Goal: Information Seeking & Learning: Learn about a topic

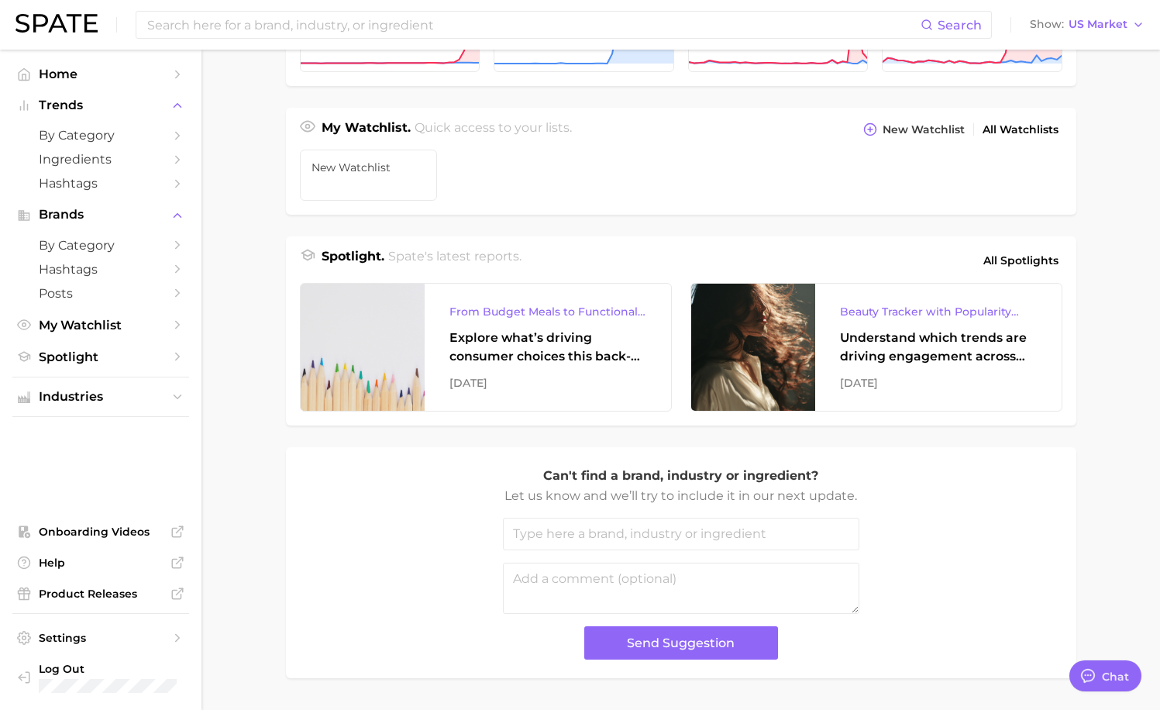
scroll to position [543, 0]
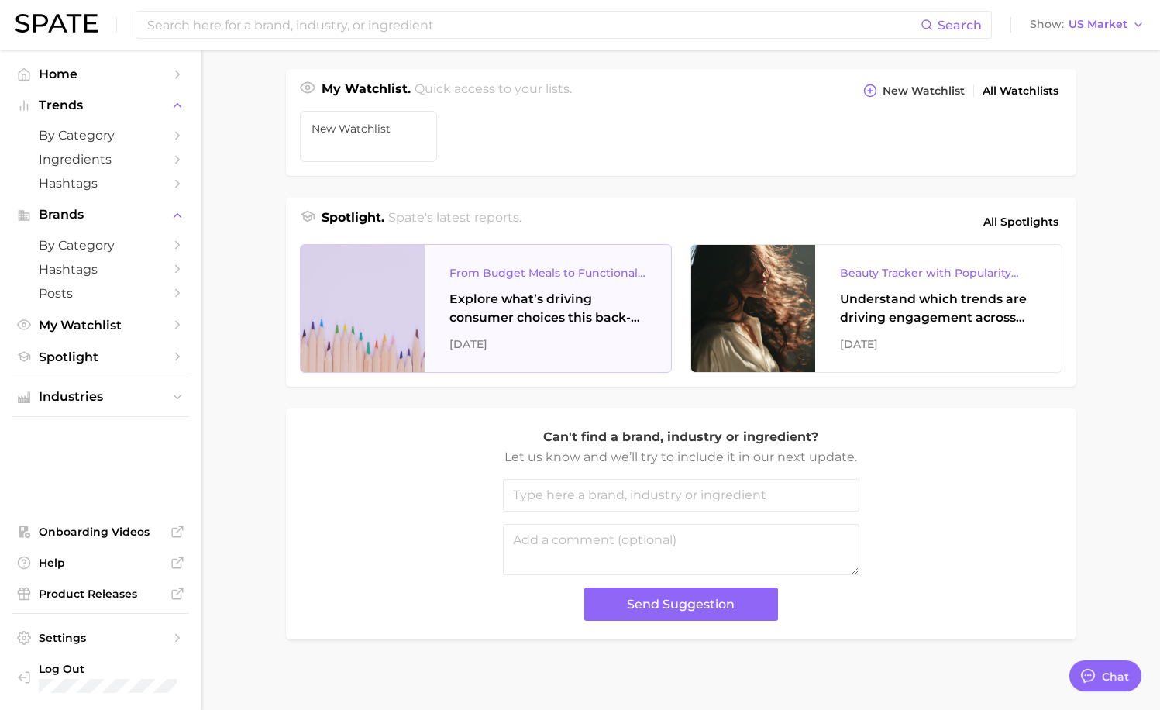
click at [483, 295] on div "Explore what’s driving consumer choices this back-to-school season From budget-…" at bounding box center [548, 308] width 197 height 37
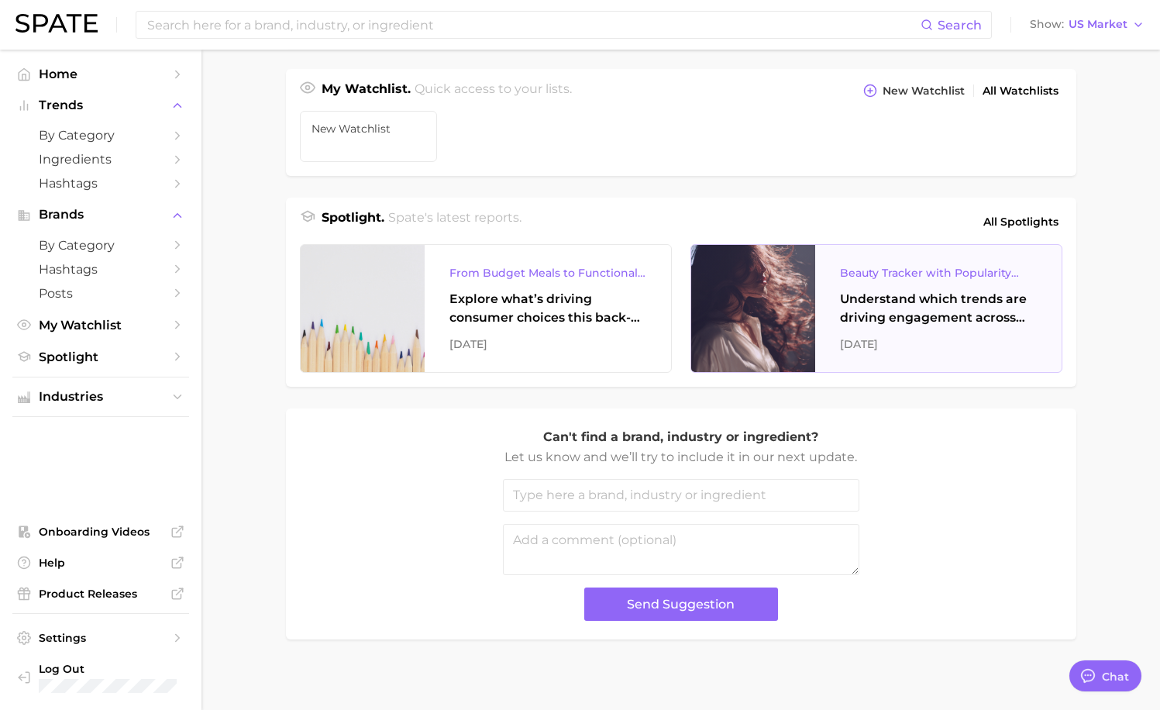
click at [777, 275] on div "Beauty Tracker with Popularity Index" at bounding box center [938, 273] width 197 height 19
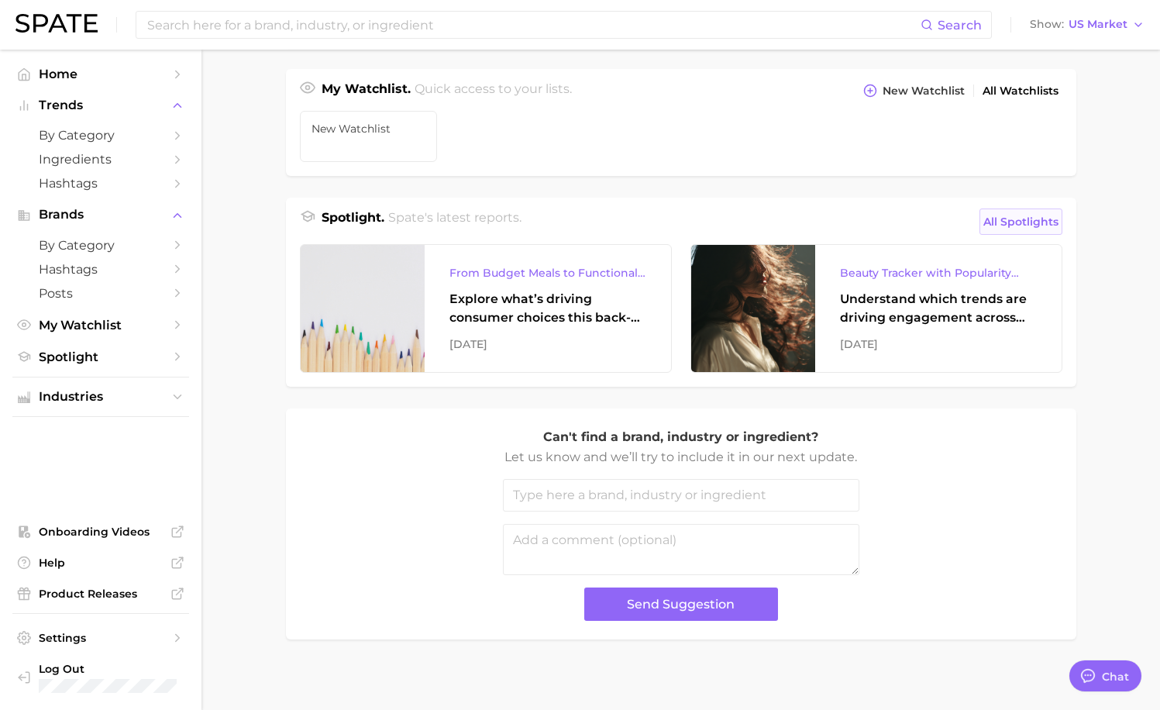
click at [777, 219] on span "All Spotlights" at bounding box center [1021, 221] width 75 height 19
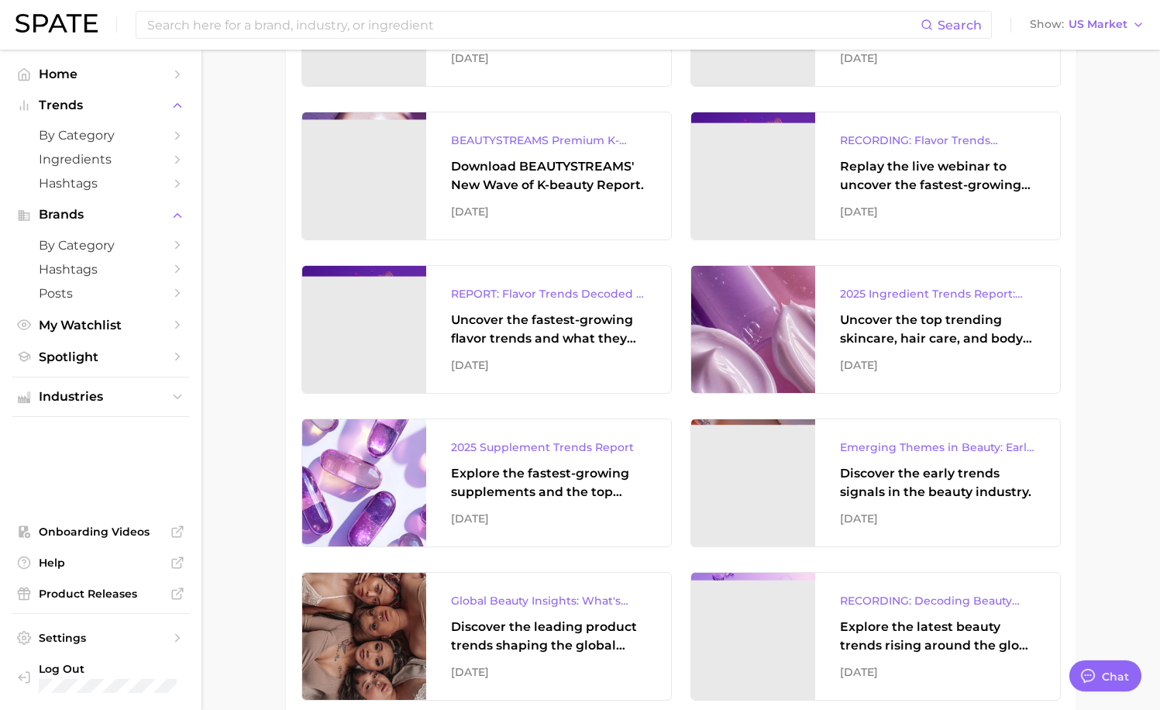
scroll to position [698, 0]
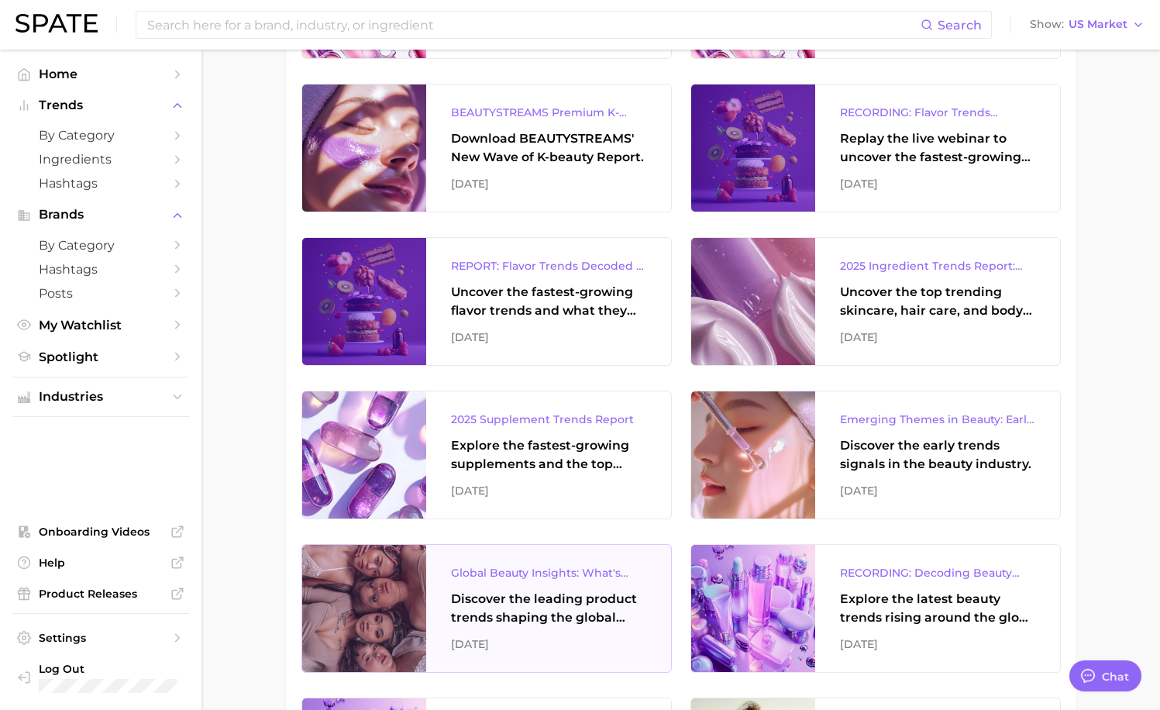
click at [509, 612] on div "Discover the leading product trends shaping the global beauty market." at bounding box center [548, 608] width 195 height 37
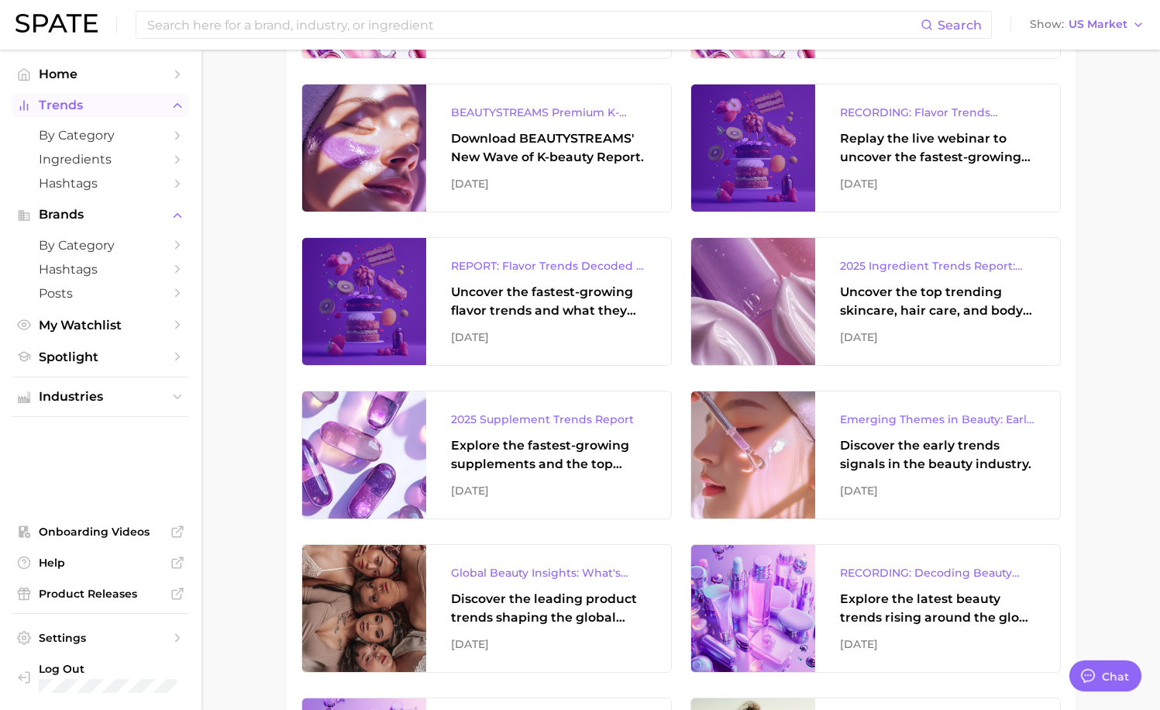
click at [57, 111] on span "Trends" at bounding box center [101, 105] width 124 height 14
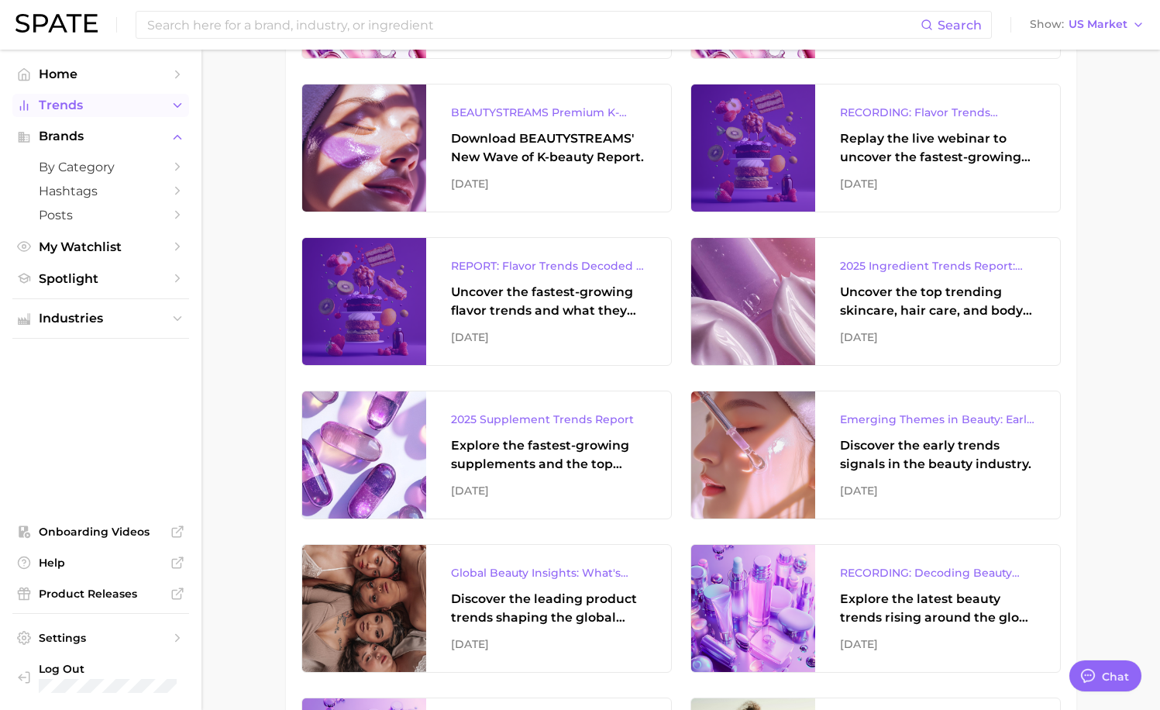
click at [57, 111] on span "Trends" at bounding box center [101, 105] width 124 height 14
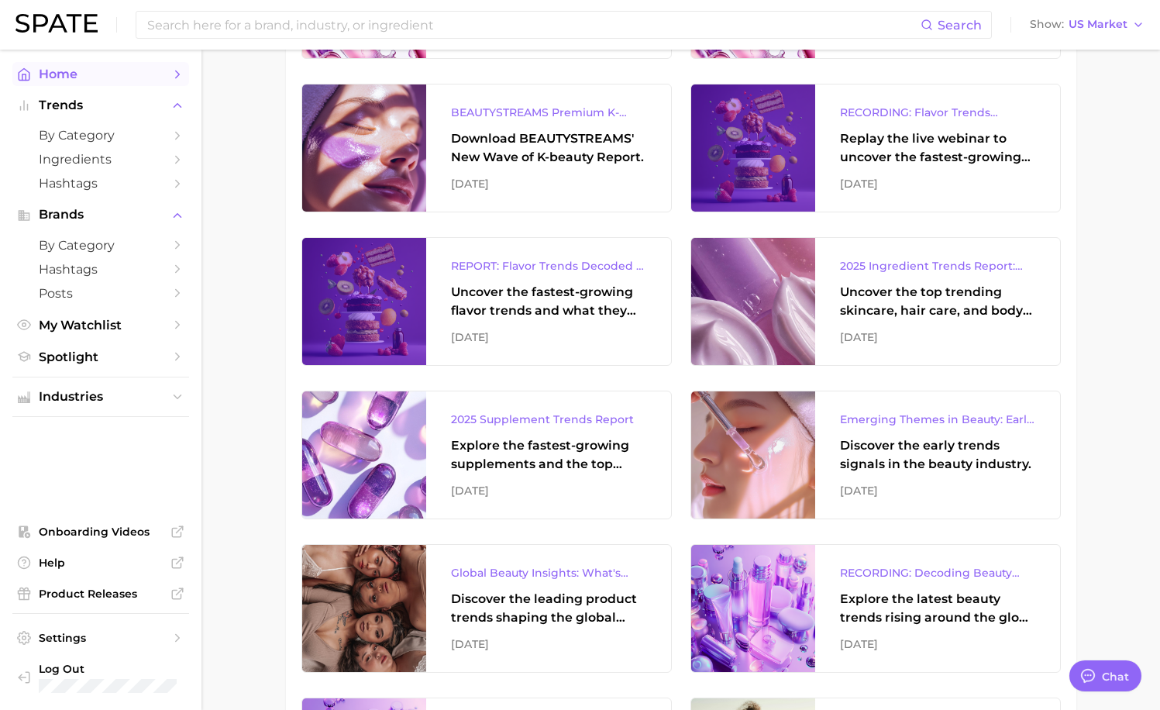
click at [69, 79] on span "Home" at bounding box center [101, 74] width 124 height 15
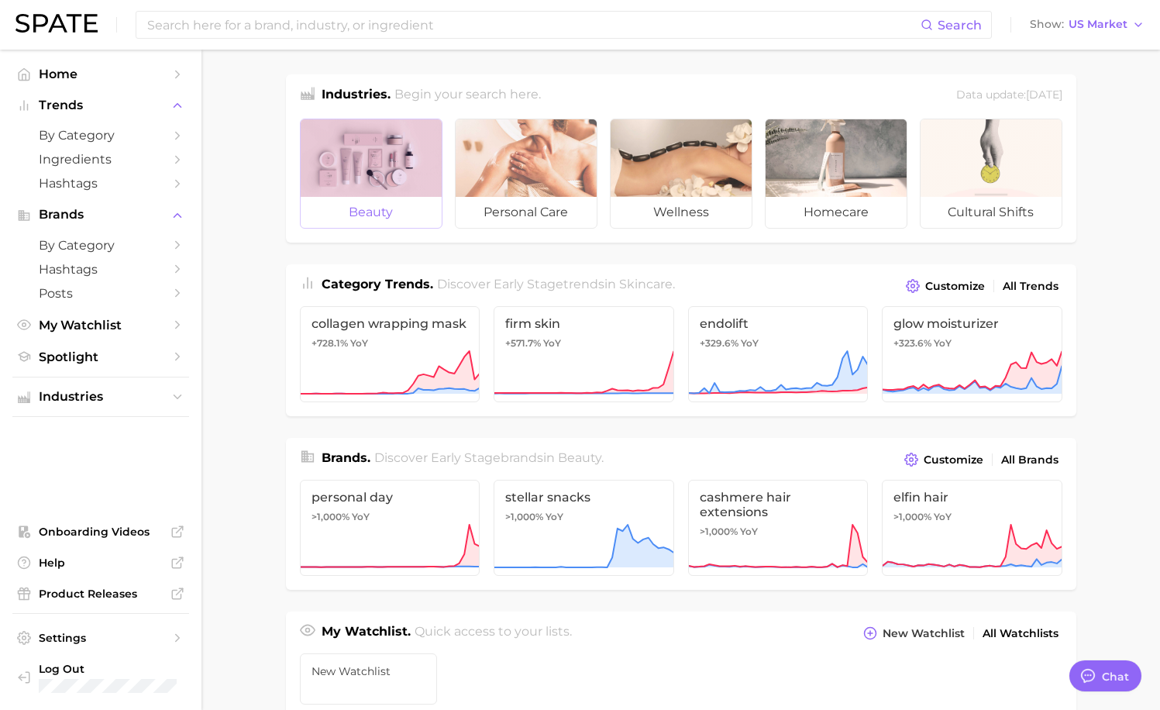
click at [350, 158] on div at bounding box center [371, 158] width 141 height 78
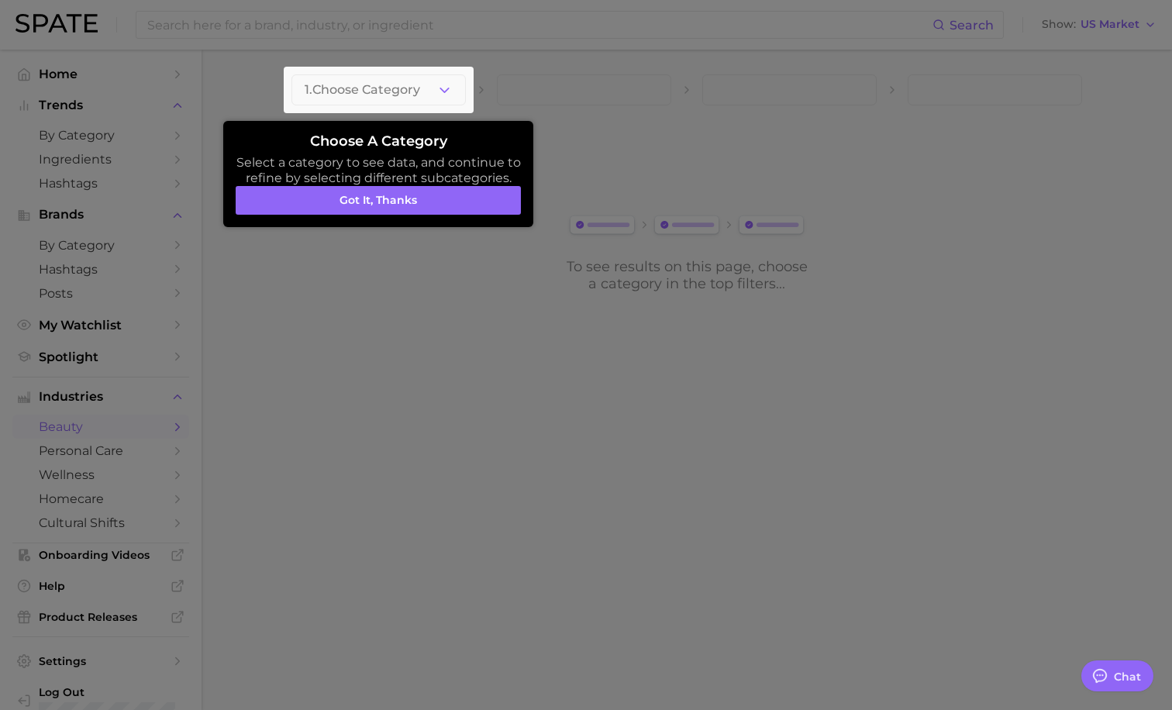
click at [457, 88] on div at bounding box center [379, 90] width 190 height 47
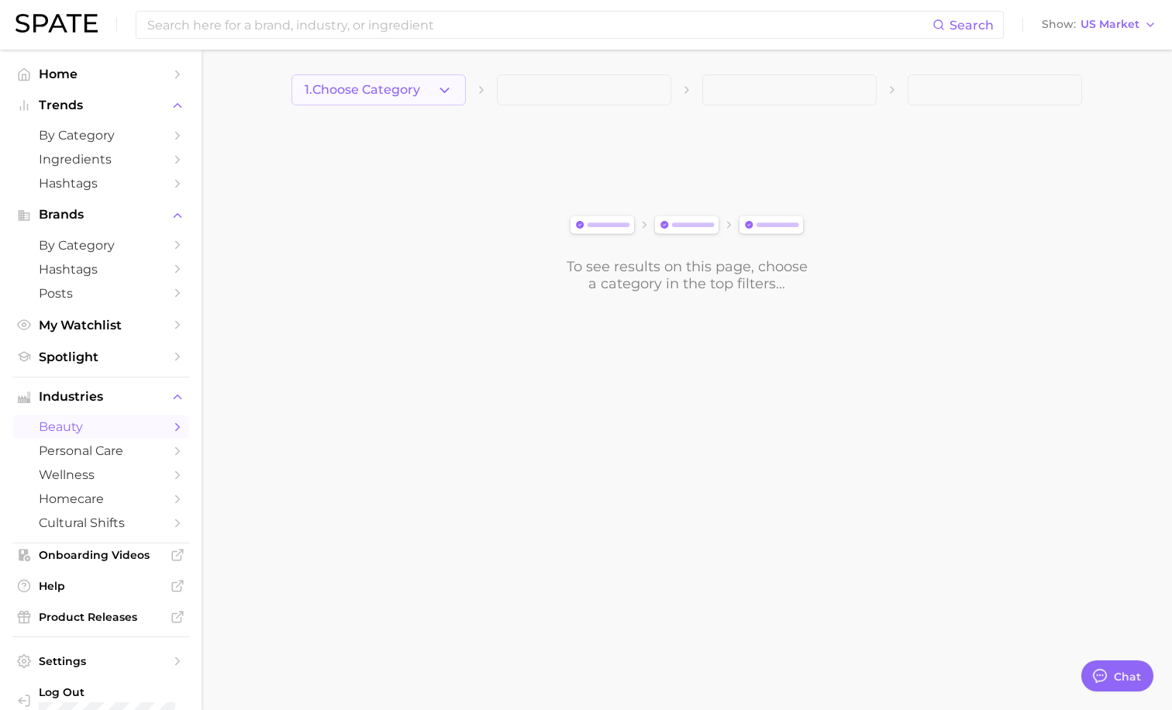
click at [440, 84] on icon "button" at bounding box center [444, 90] width 16 height 16
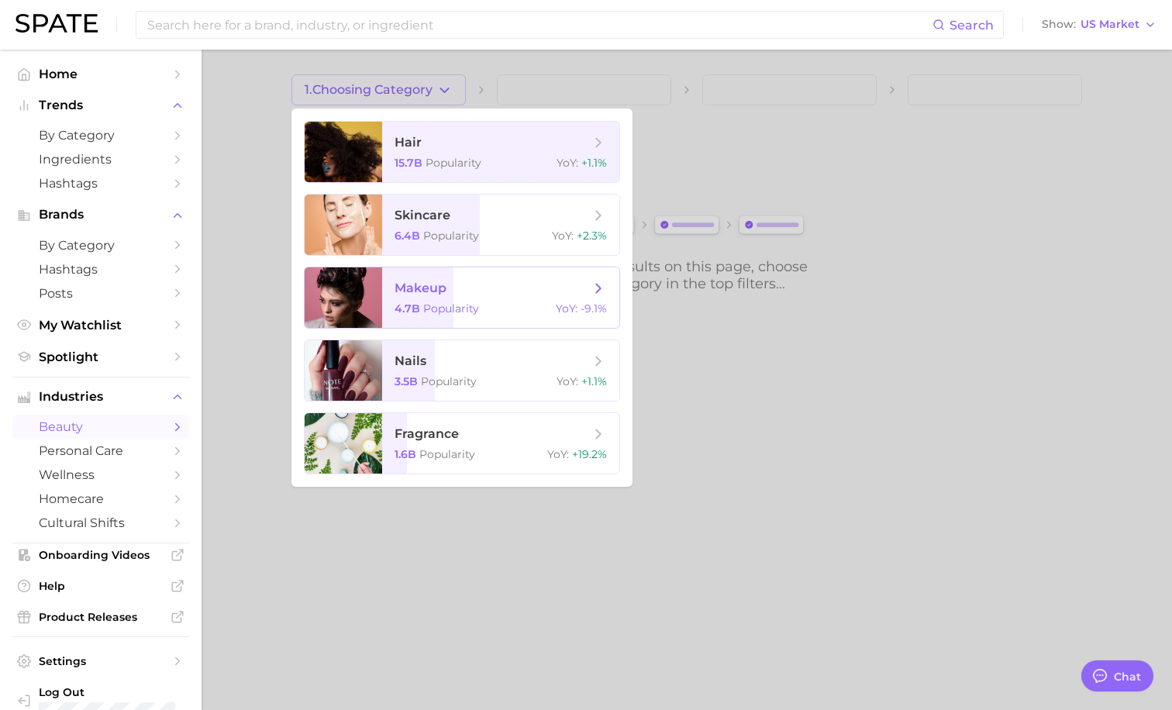
click at [432, 281] on span "makeup" at bounding box center [420, 288] width 52 height 15
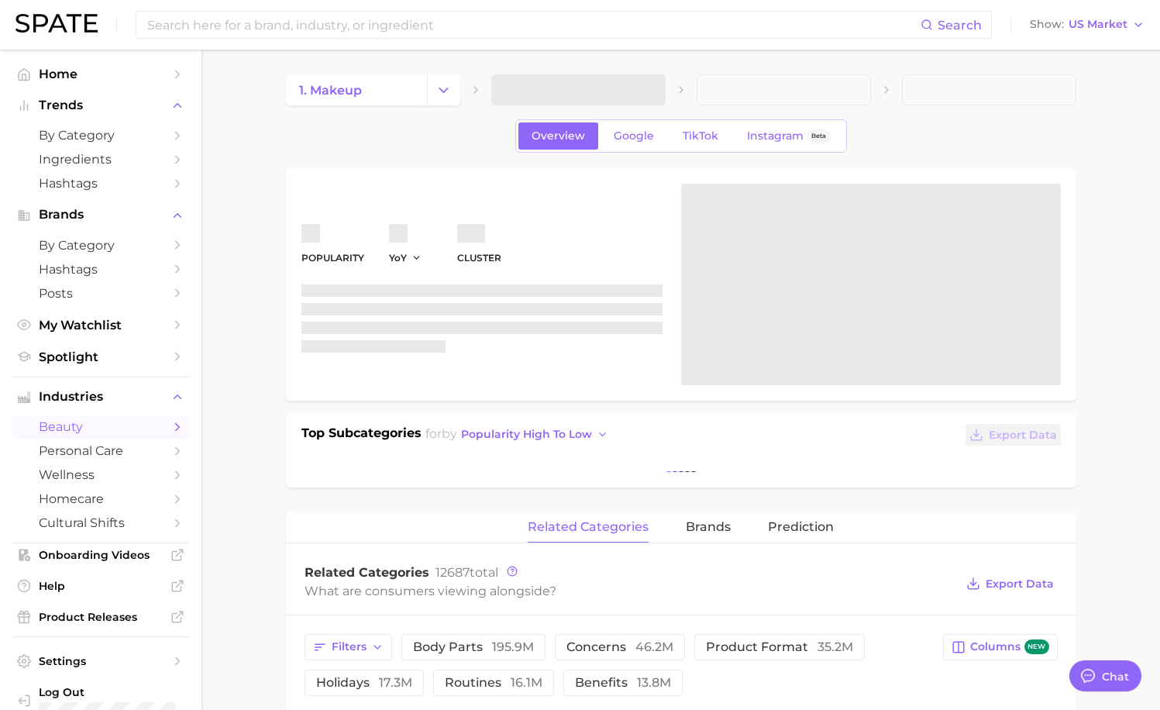
type textarea "x"
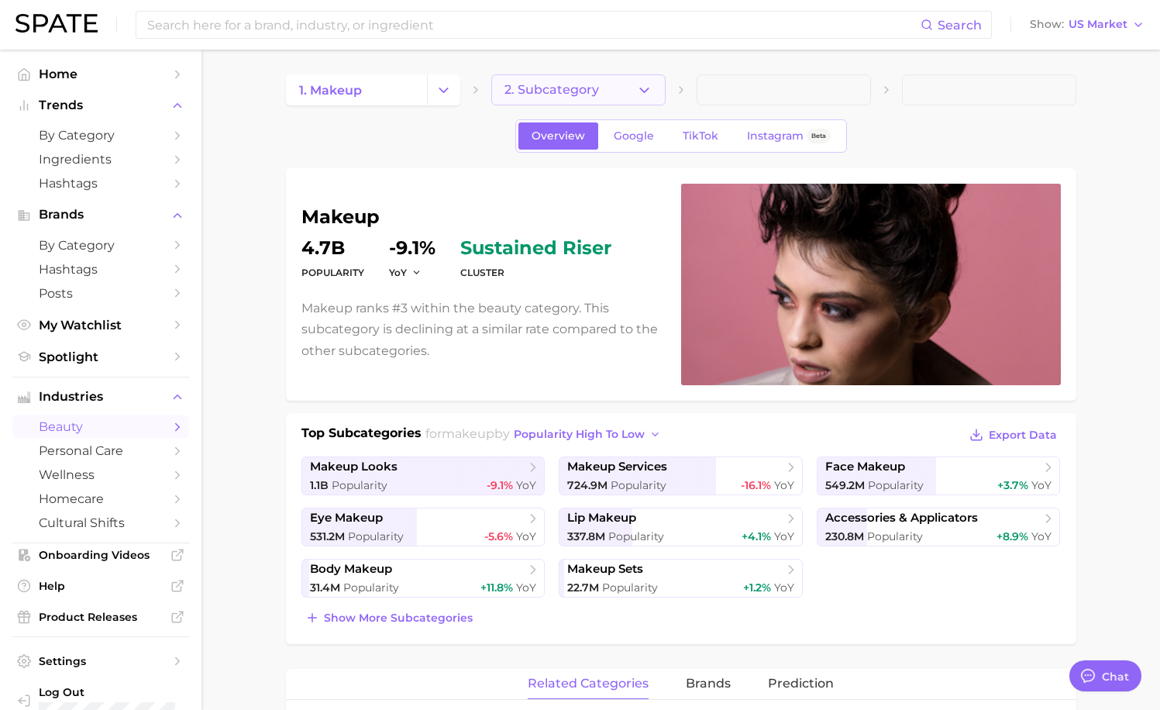
click at [593, 91] on span "2. Subcategory" at bounding box center [552, 90] width 95 height 14
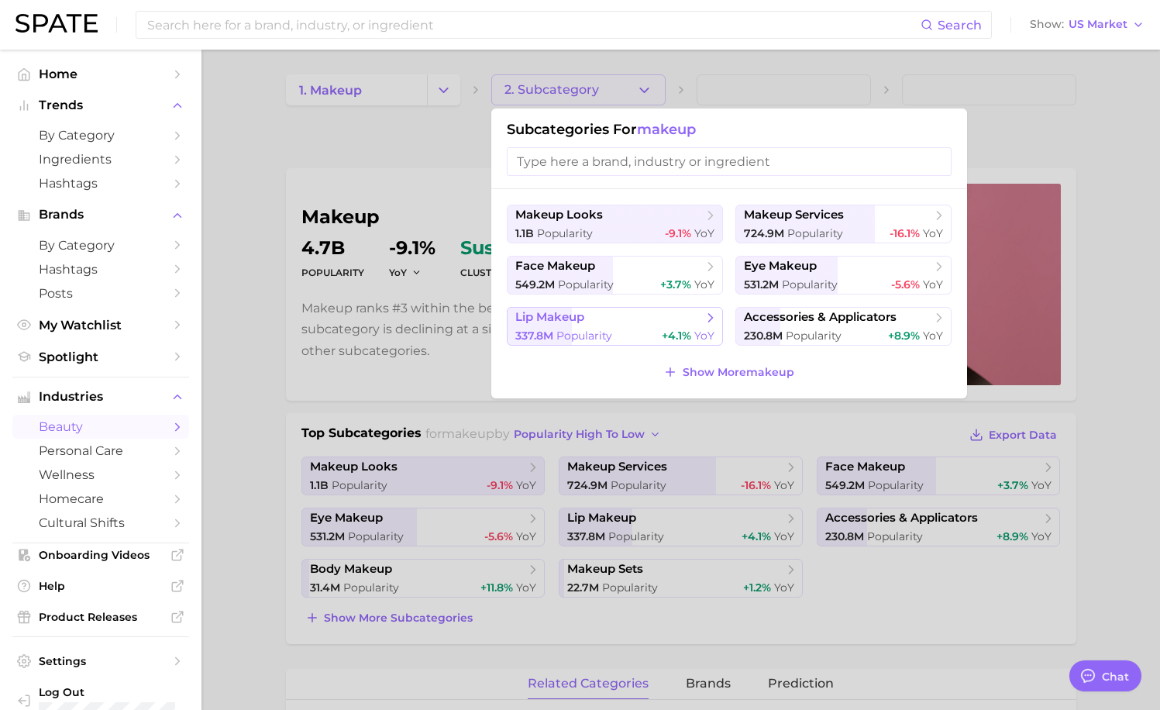
click at [568, 323] on span "lip makeup" at bounding box center [549, 317] width 69 height 15
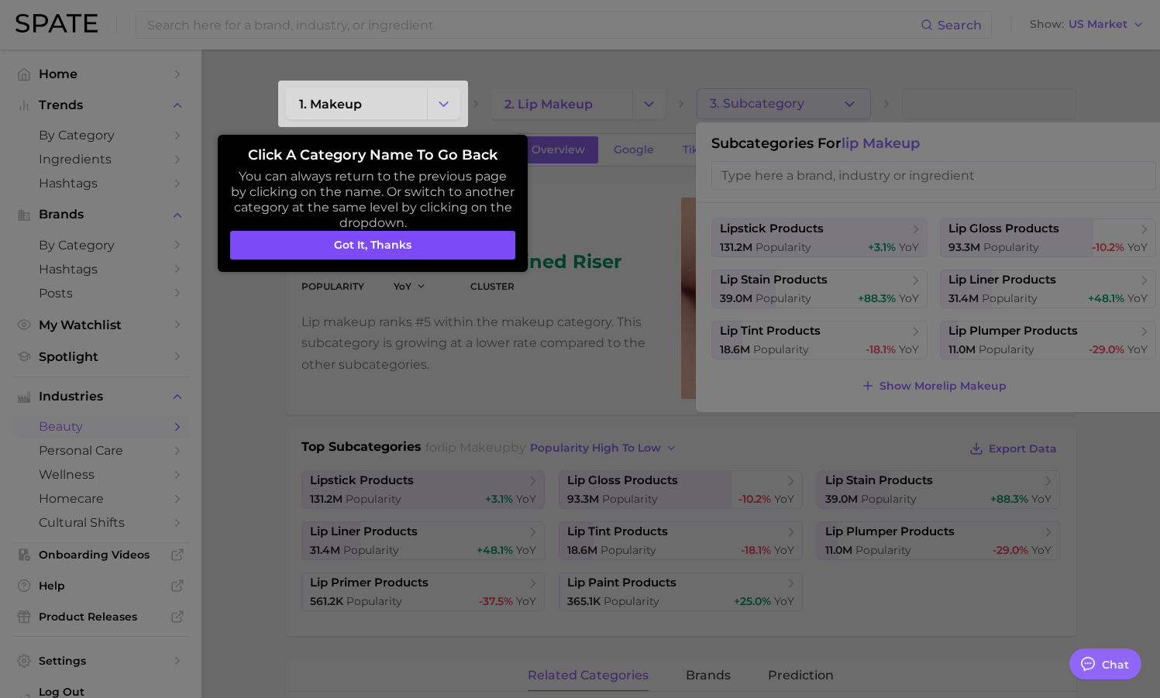
click at [379, 249] on button "Got it, thanks" at bounding box center [372, 245] width 285 height 29
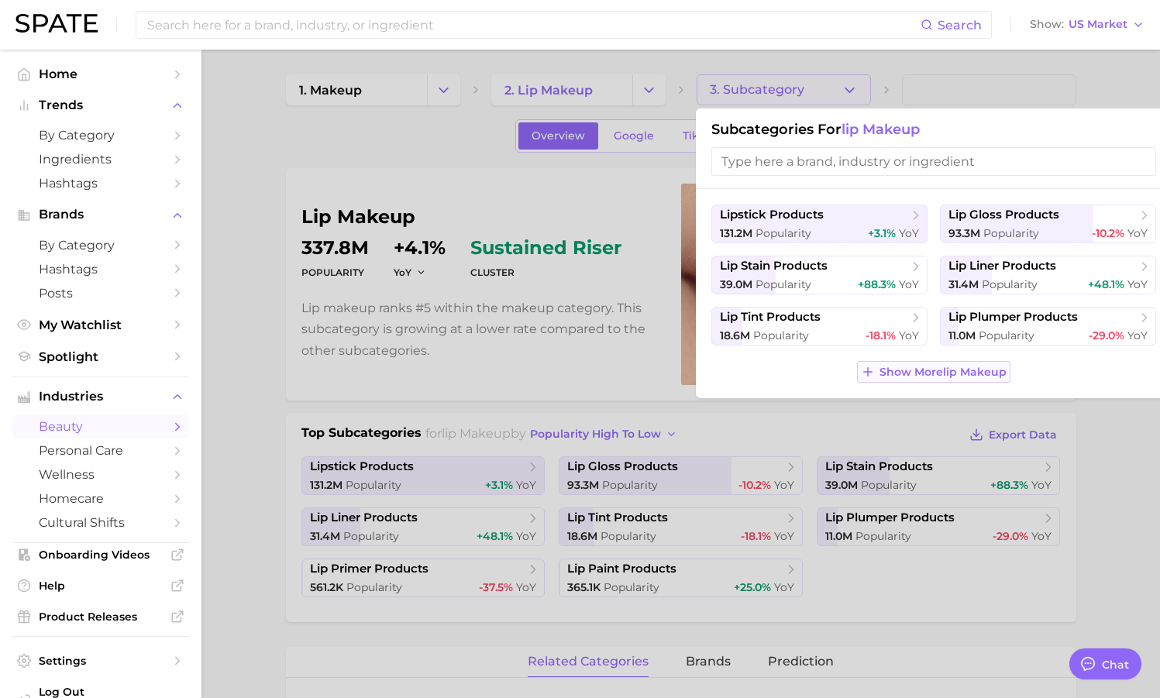
click at [777, 370] on span "Show More lip makeup" at bounding box center [943, 372] width 127 height 13
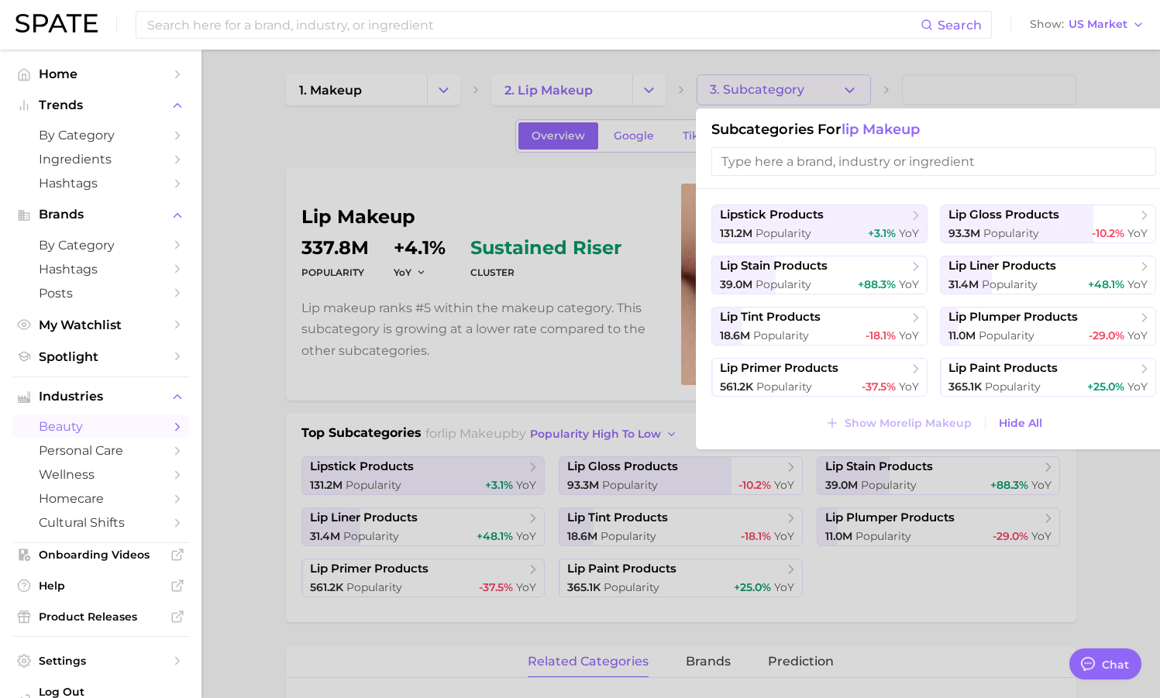
click at [777, 161] on input "search" at bounding box center [933, 161] width 445 height 29
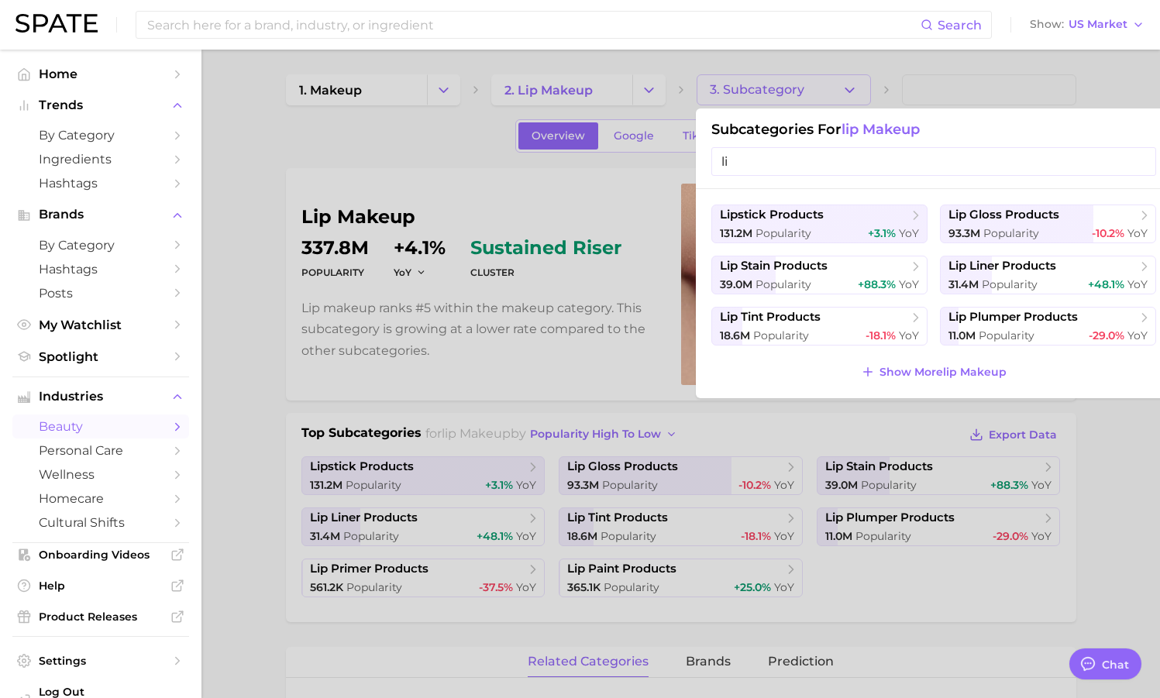
type input "l"
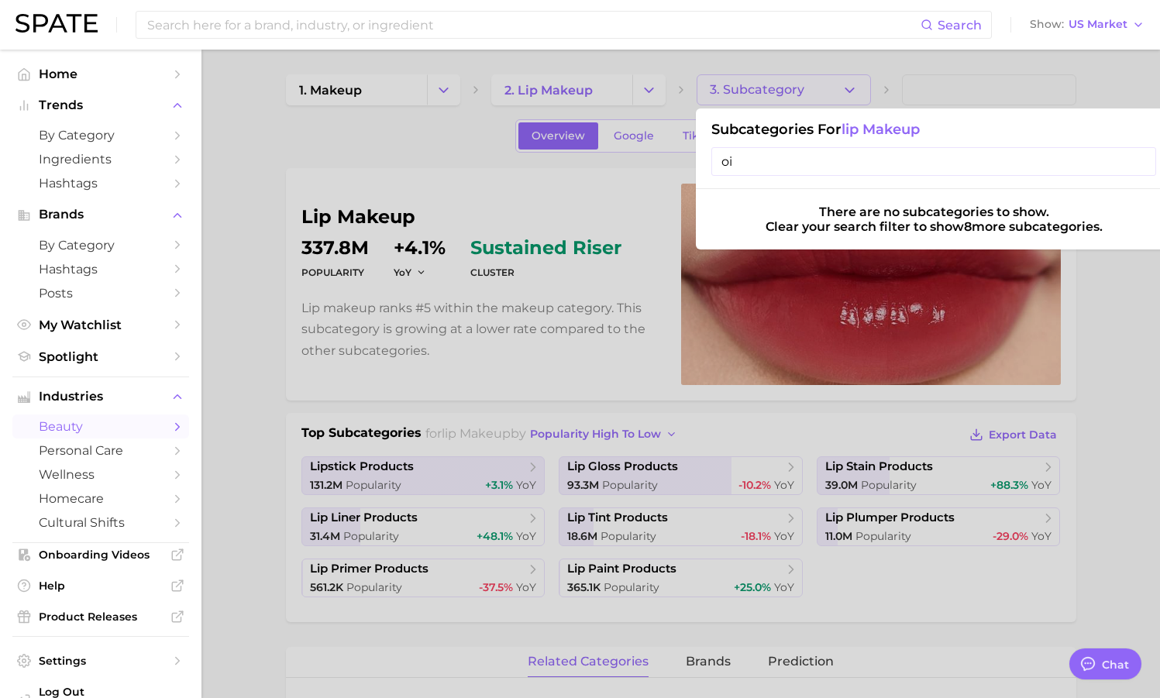
type input "o"
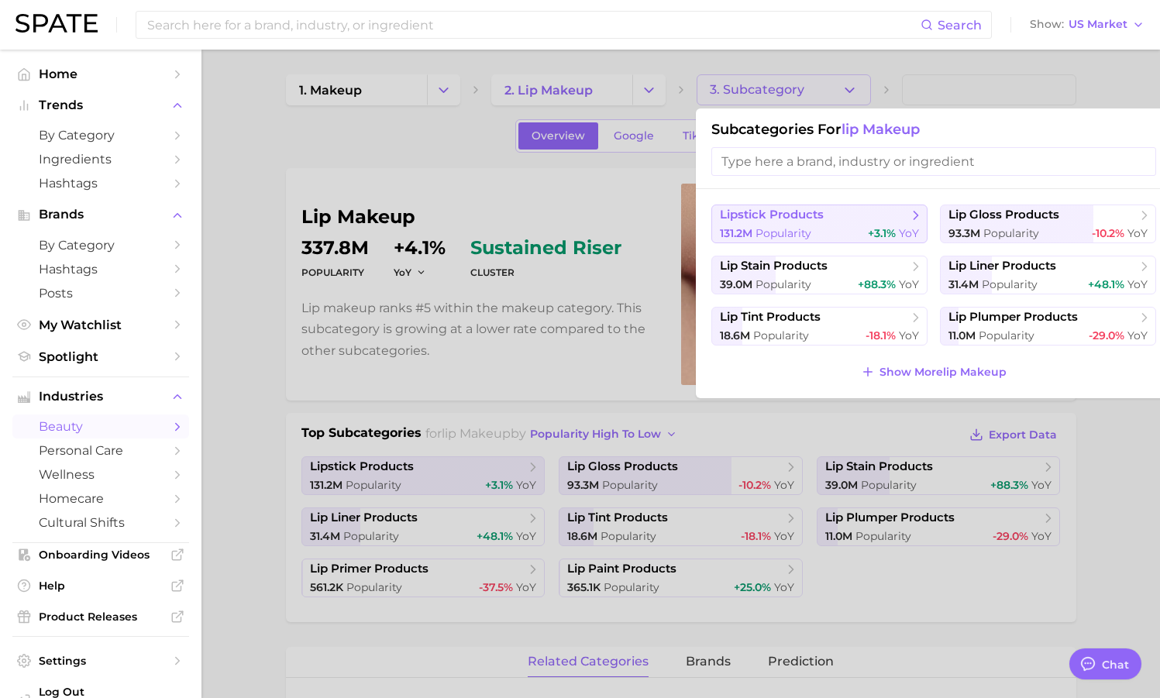
click at [777, 228] on div "131.2m Popularity +3.1% YoY" at bounding box center [819, 233] width 199 height 15
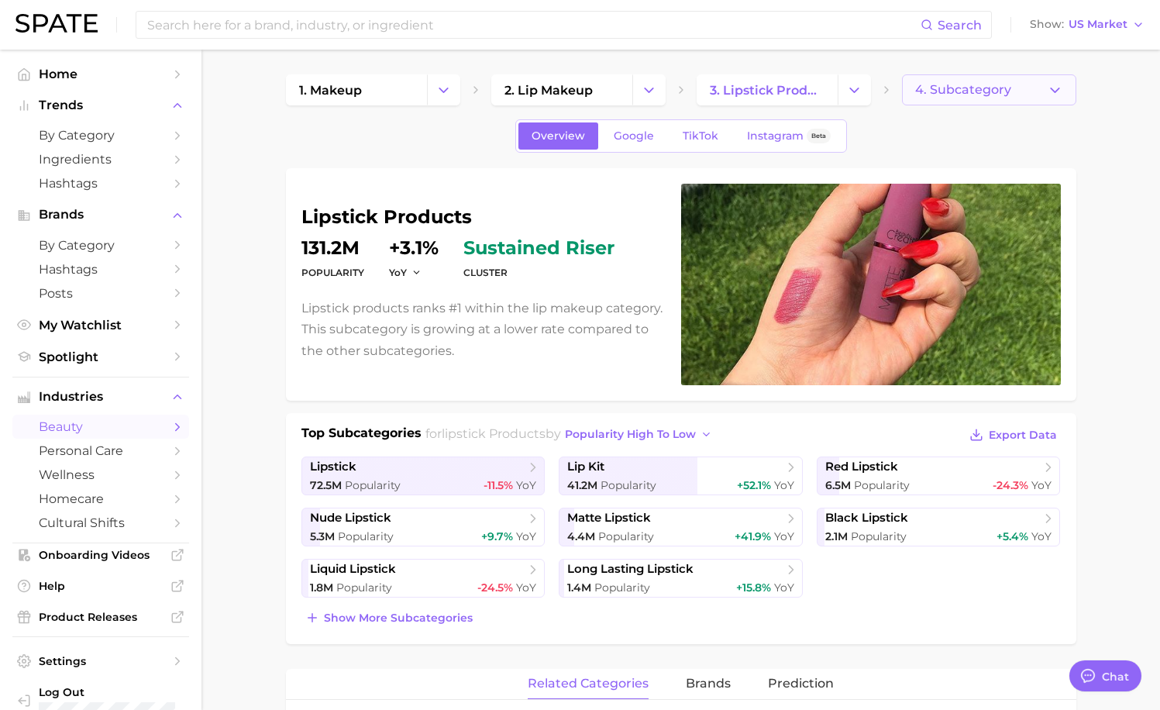
click at [777, 104] on button "4. Subcategory" at bounding box center [989, 89] width 174 height 31
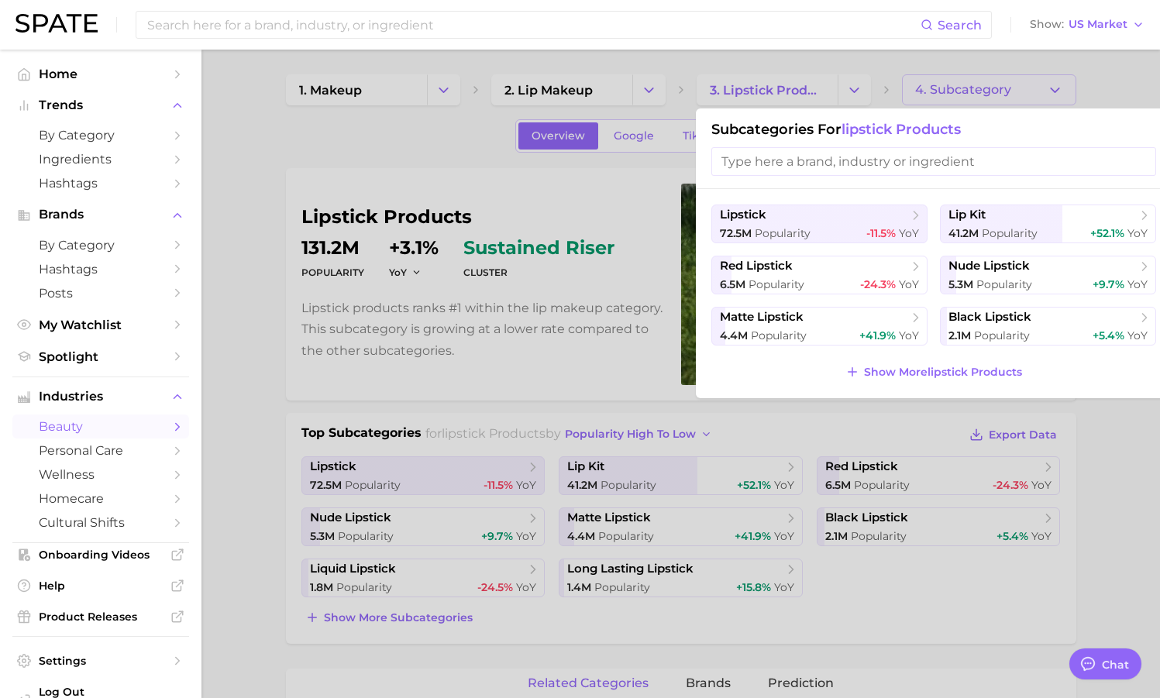
click at [777, 169] on input "search" at bounding box center [933, 161] width 445 height 29
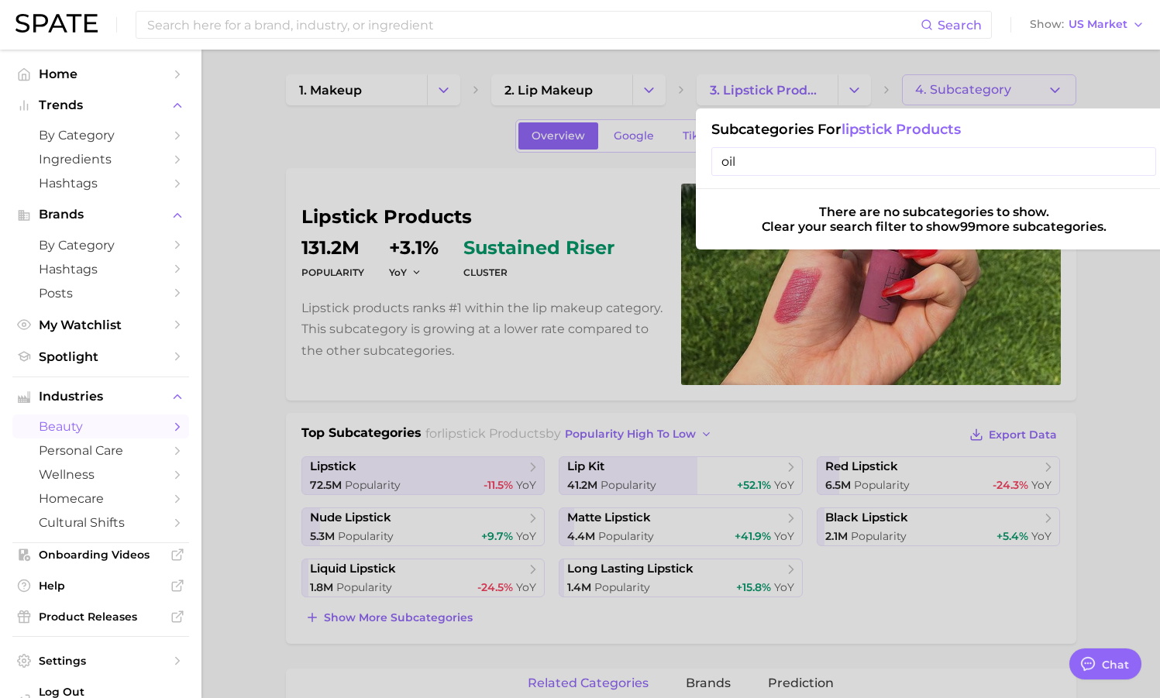
type input "oil"
click at [777, 88] on div at bounding box center [580, 349] width 1160 height 698
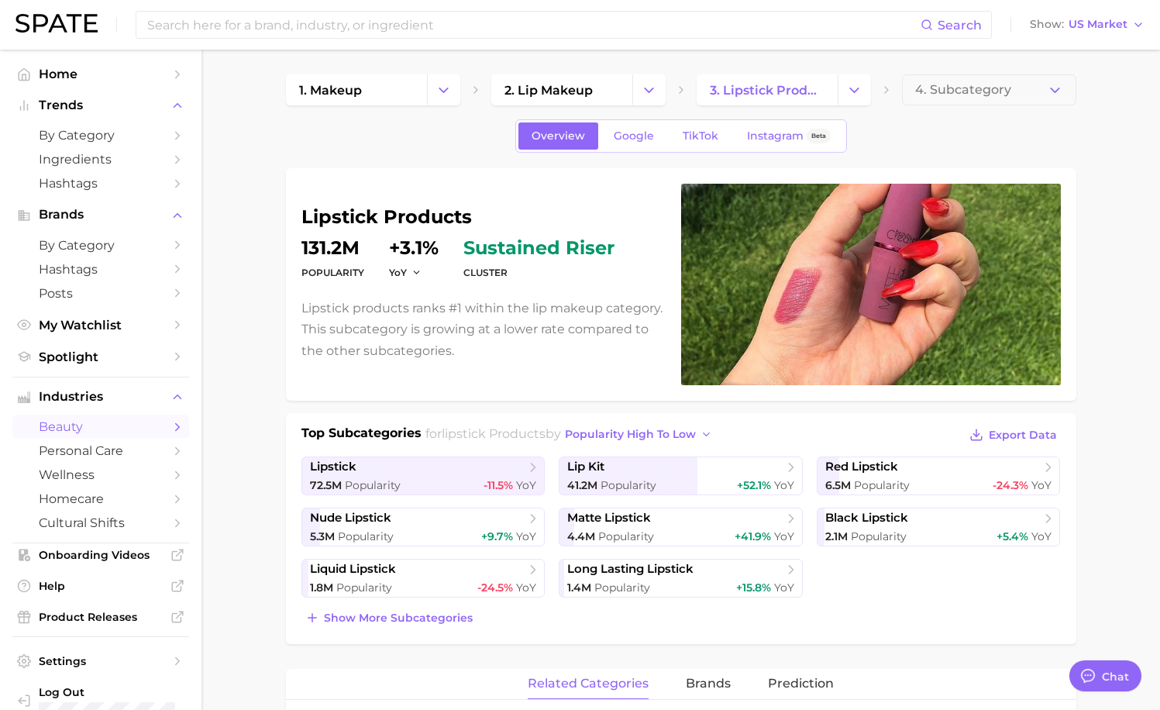
click at [777, 88] on icon "Change Category" at bounding box center [854, 90] width 16 height 16
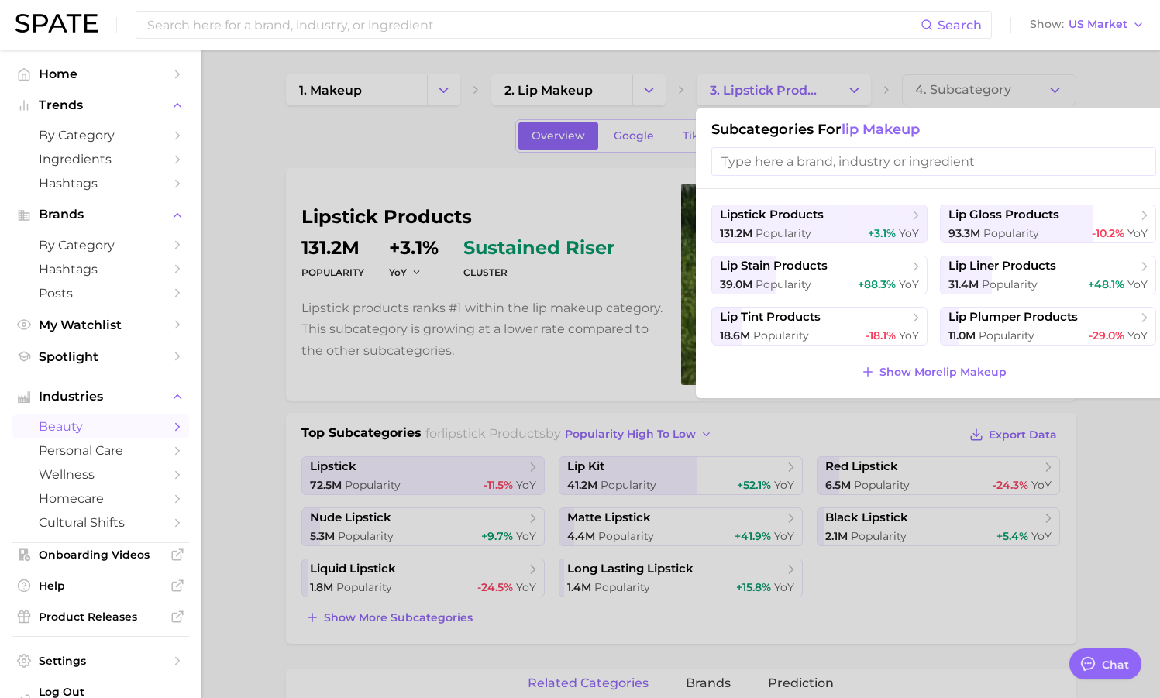
click at [777, 166] on input "search" at bounding box center [933, 161] width 445 height 29
click at [777, 322] on span "lip tint products" at bounding box center [814, 318] width 188 height 16
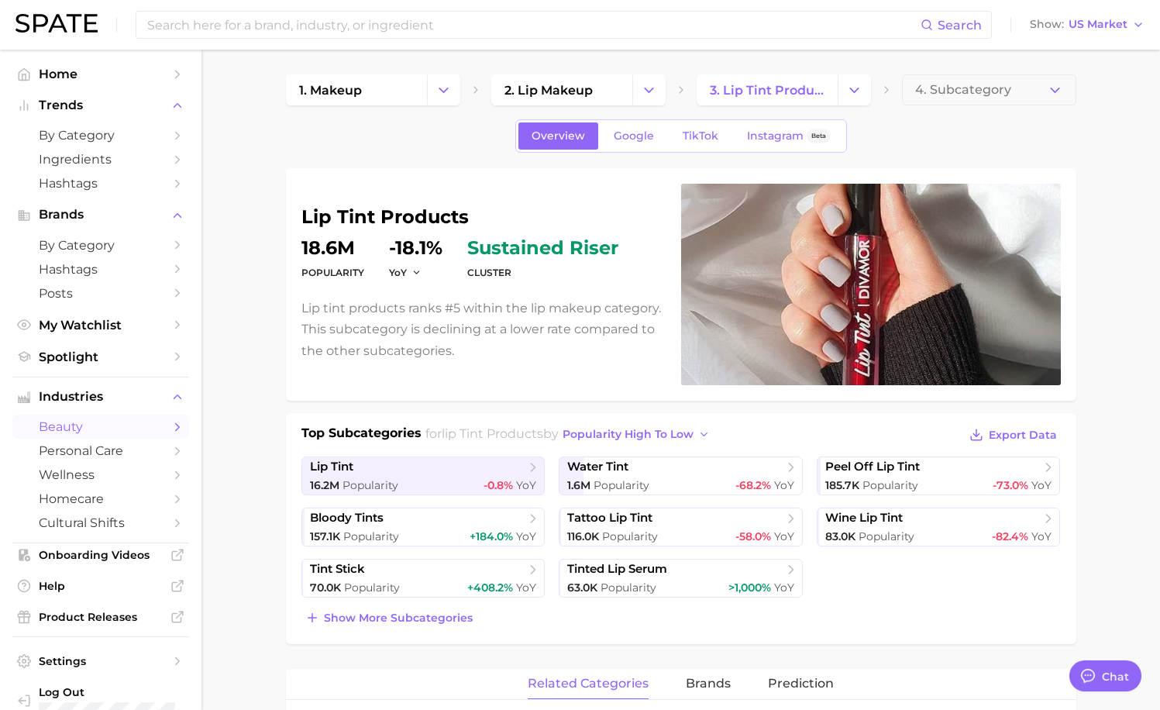
click at [777, 95] on span "4. Subcategory" at bounding box center [963, 90] width 96 height 14
click at [71, 81] on link "Home" at bounding box center [100, 74] width 177 height 24
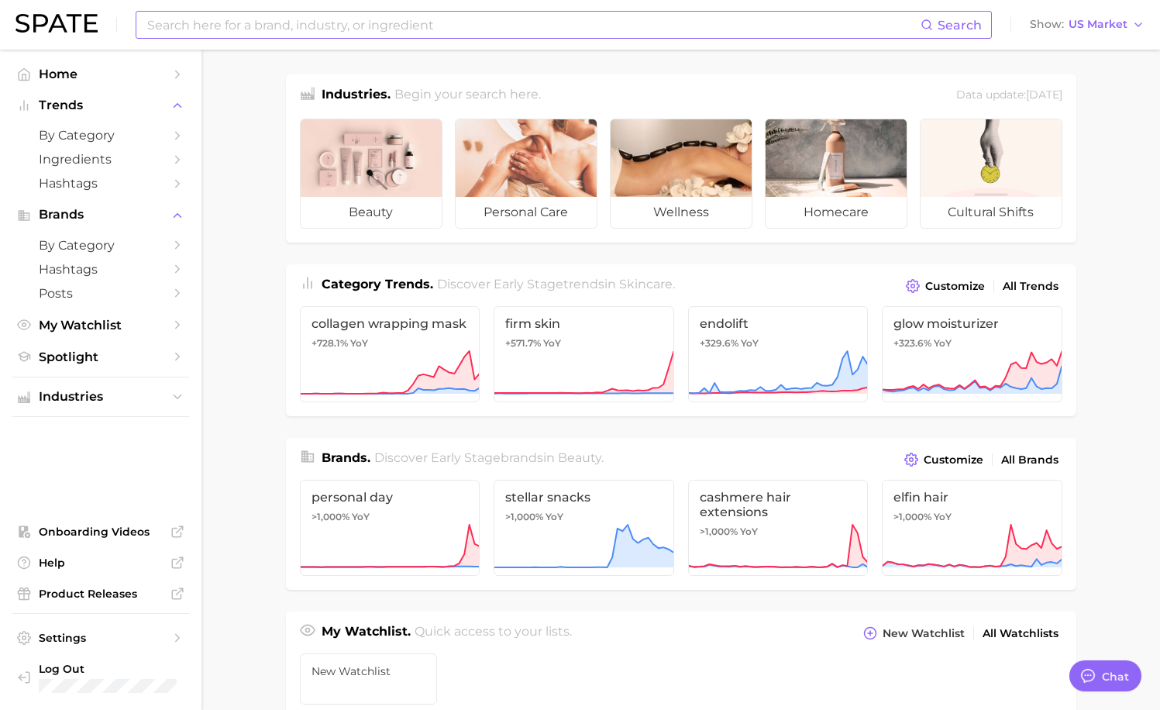
click at [287, 26] on input at bounding box center [533, 25] width 775 height 26
type input "lip oil"
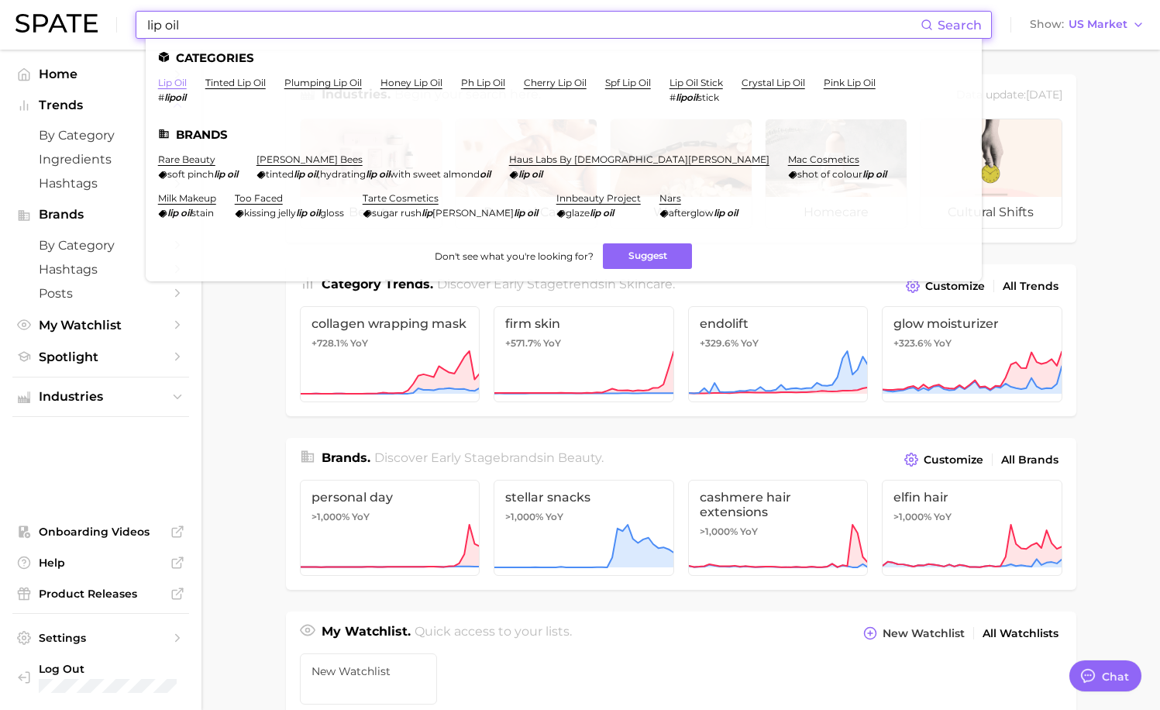
click at [165, 84] on link "lip oil" at bounding box center [172, 83] width 29 height 12
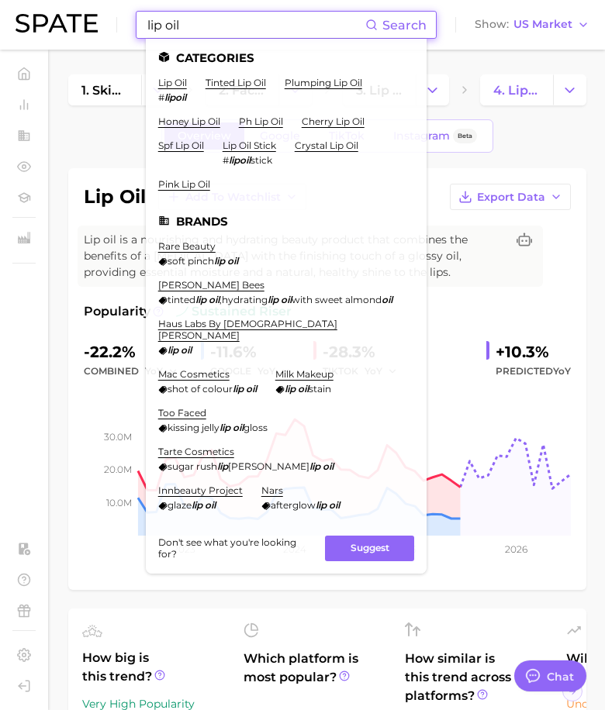
drag, startPoint x: 208, startPoint y: 24, endPoint x: 105, endPoint y: 25, distance: 103.9
click at [105, 25] on div "lip oil Search Categories lip oil # lipoil tinted lip oil plumping lip oil hone…" at bounding box center [303, 25] width 574 height 50
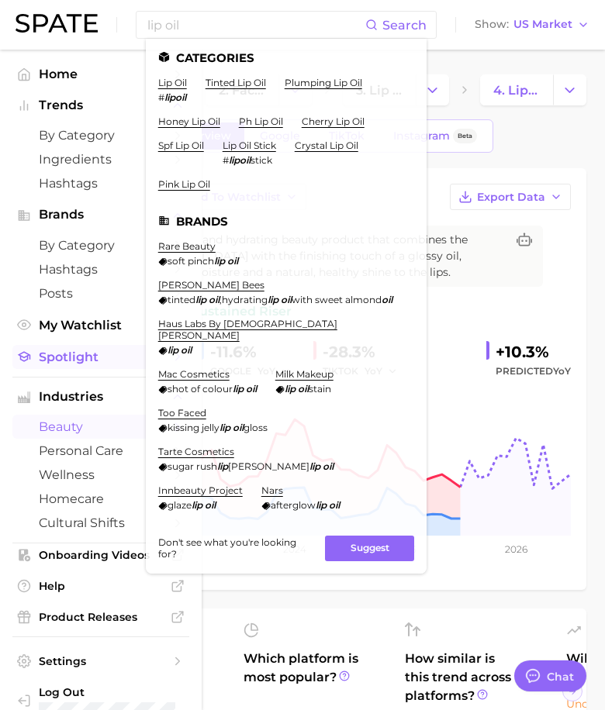
click at [107, 357] on span "Spotlight" at bounding box center [101, 357] width 124 height 15
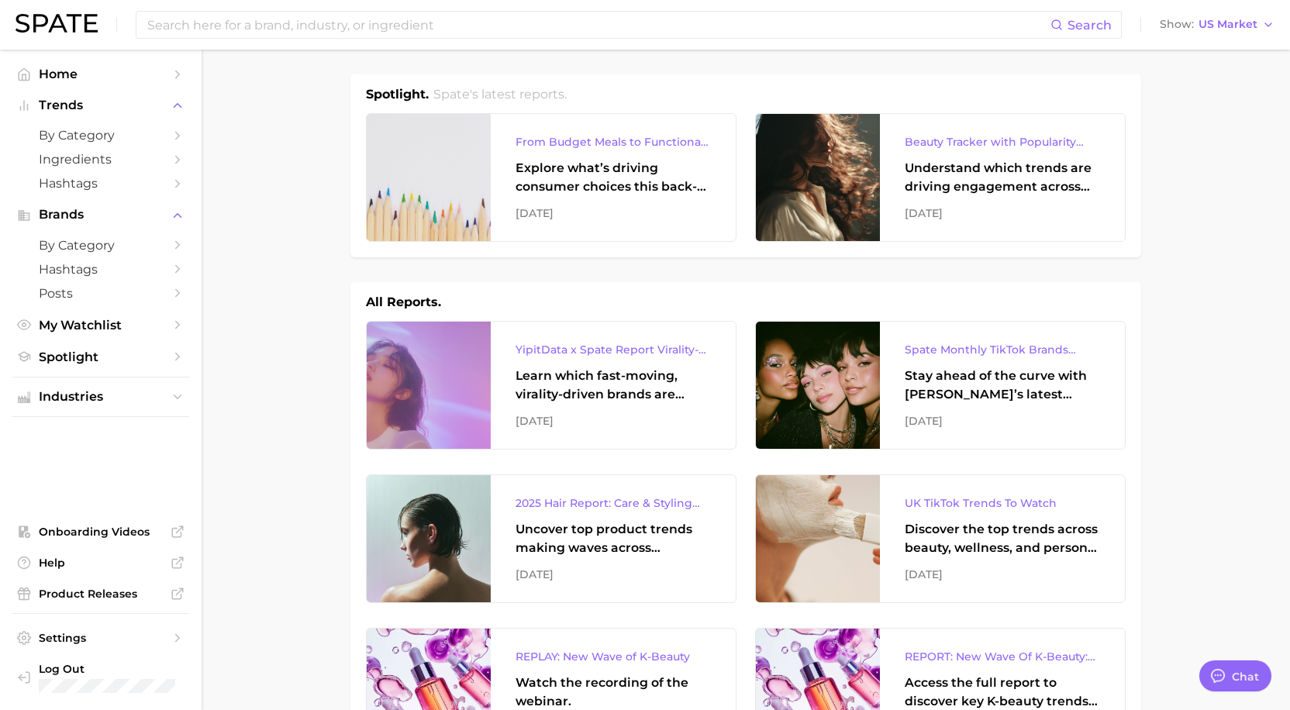
type textarea "x"
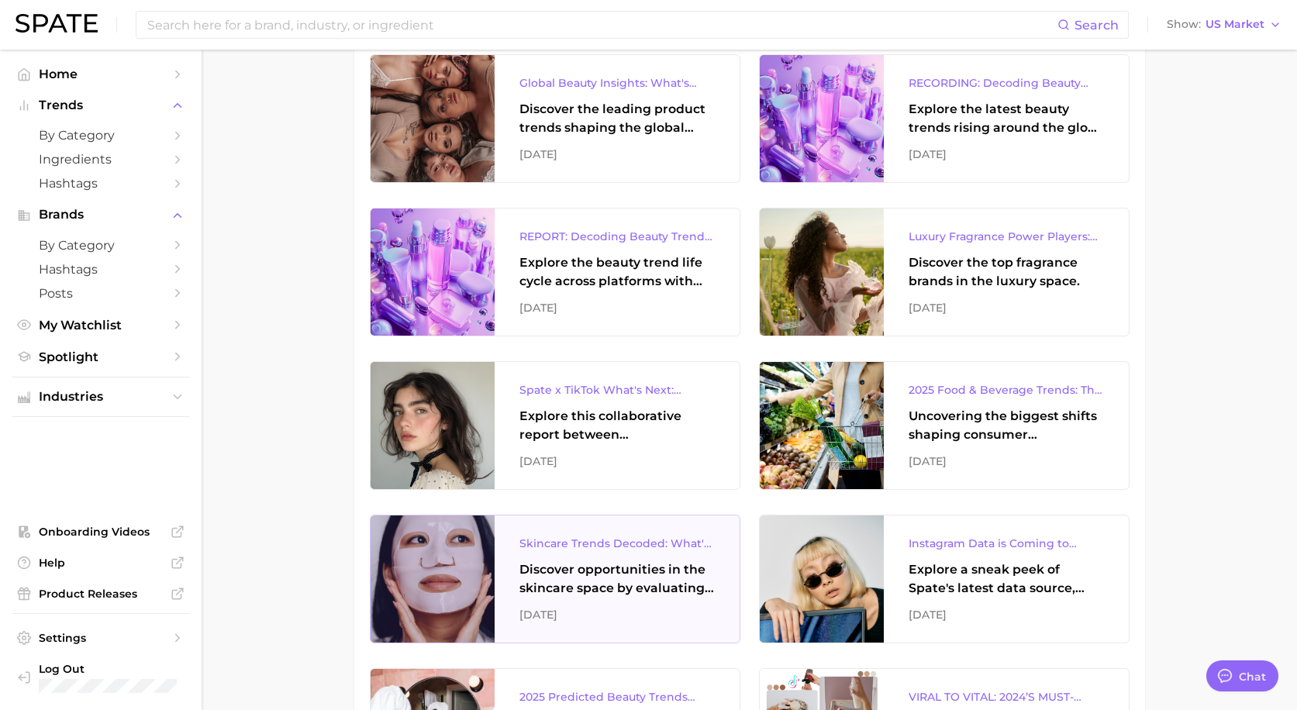
scroll to position [1163, 0]
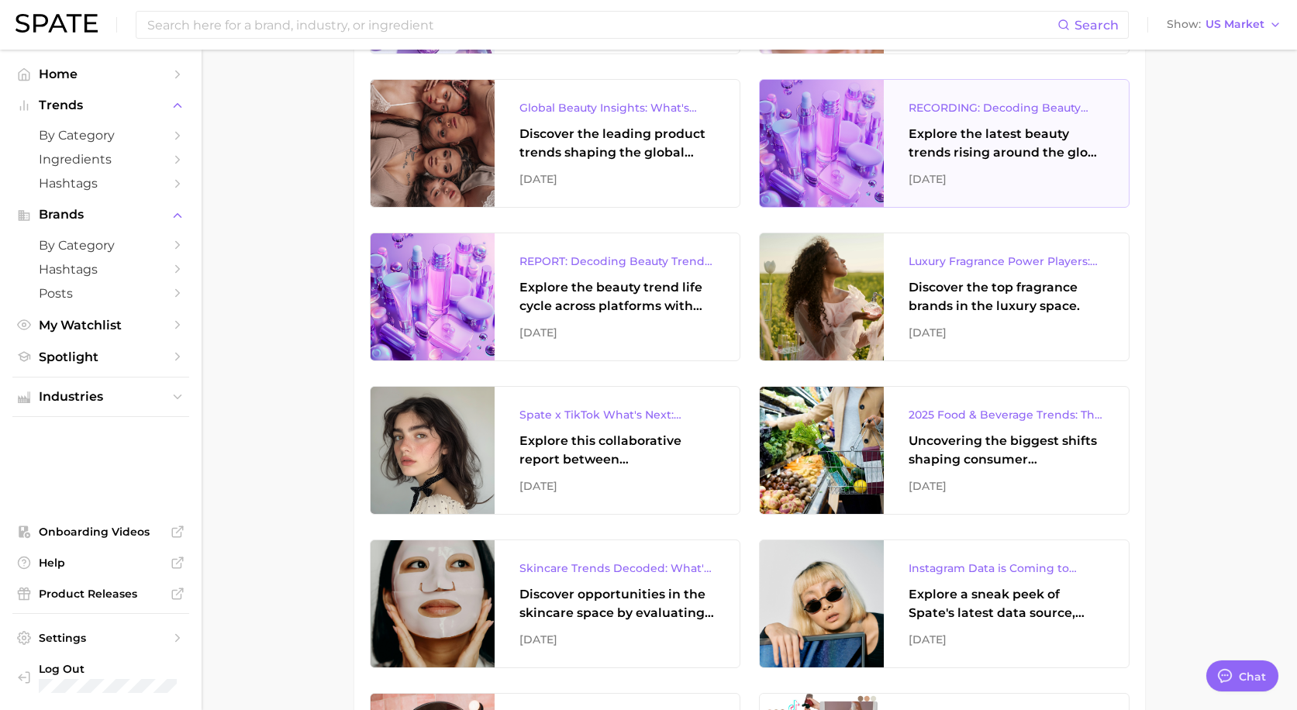
click at [777, 160] on div "Explore the latest beauty trends rising around the globe and gain a clear under…" at bounding box center [1005, 143] width 195 height 37
click at [82, 137] on span "by Category" at bounding box center [101, 135] width 124 height 15
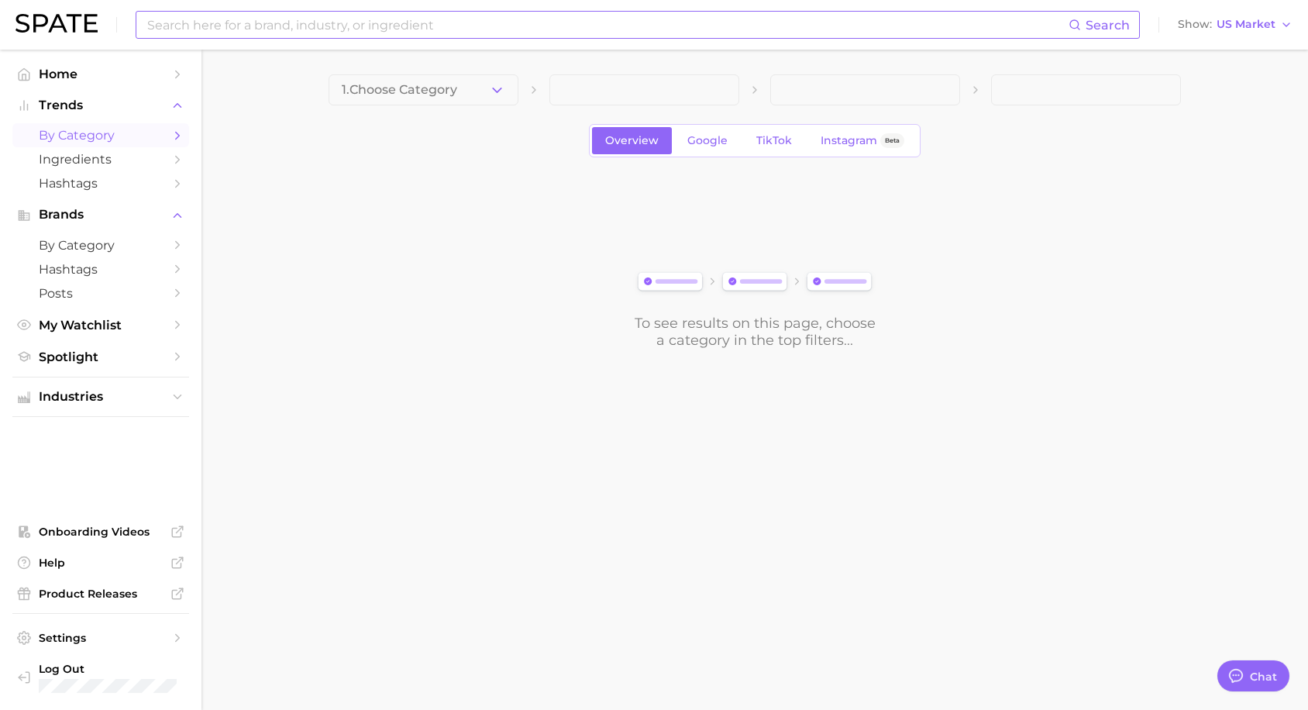
click at [674, 29] on input at bounding box center [607, 25] width 923 height 26
type input "spf primer"
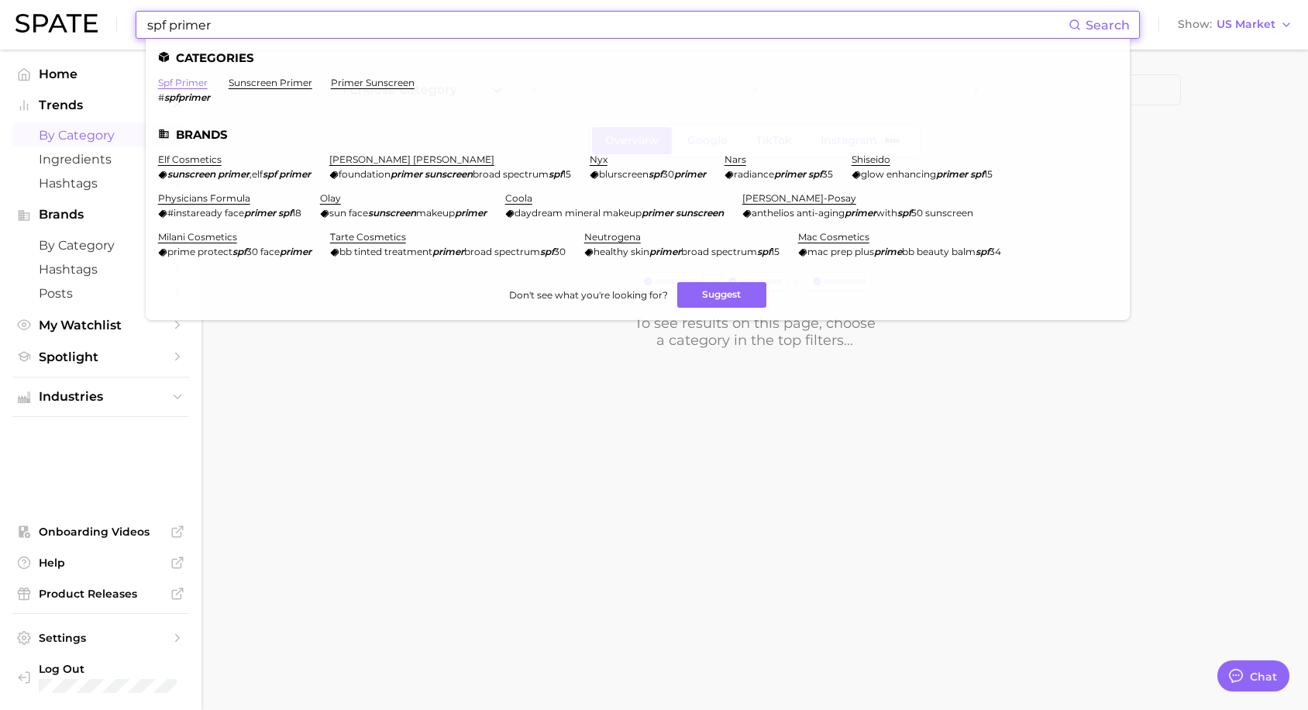
click at [203, 80] on link "spf primer" at bounding box center [183, 83] width 50 height 12
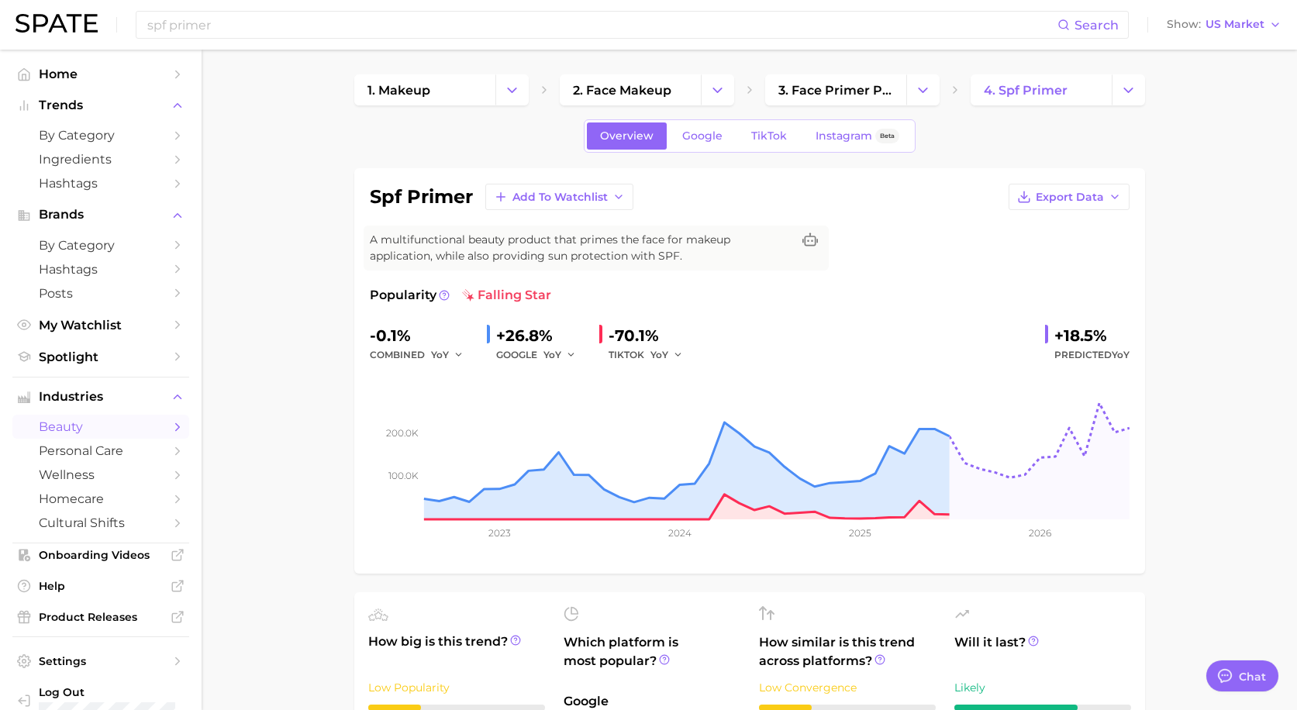
click at [777, 313] on div "Popularity falling star -0.1% combined YoY +26.8% GOOGLE YoY -70.1% TIKTOK YoY …" at bounding box center [750, 422] width 760 height 272
click at [777, 285] on div "spf primer Add to Watchlist Export Data A multifunctional beauty product that p…" at bounding box center [750, 371] width 760 height 374
click at [777, 27] on input "spf primer" at bounding box center [601, 25] width 911 height 26
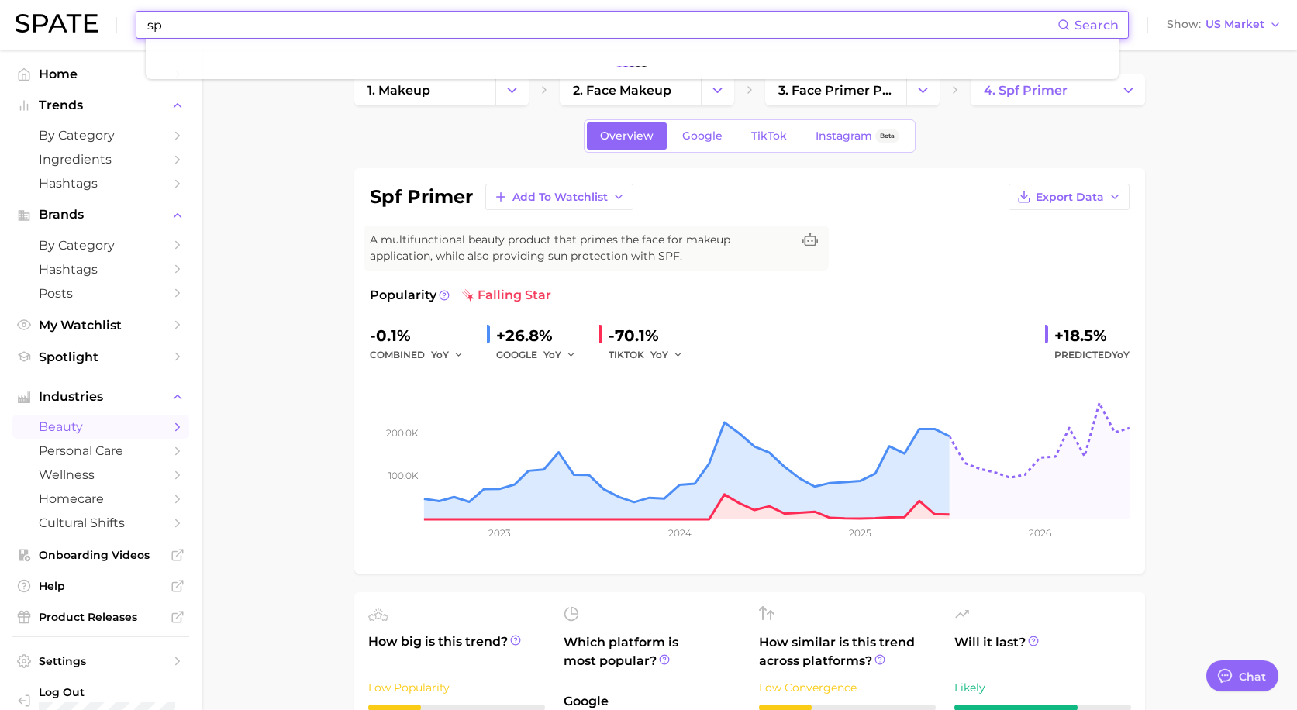
type input "s"
type input "[MEDICAL_DATA]"
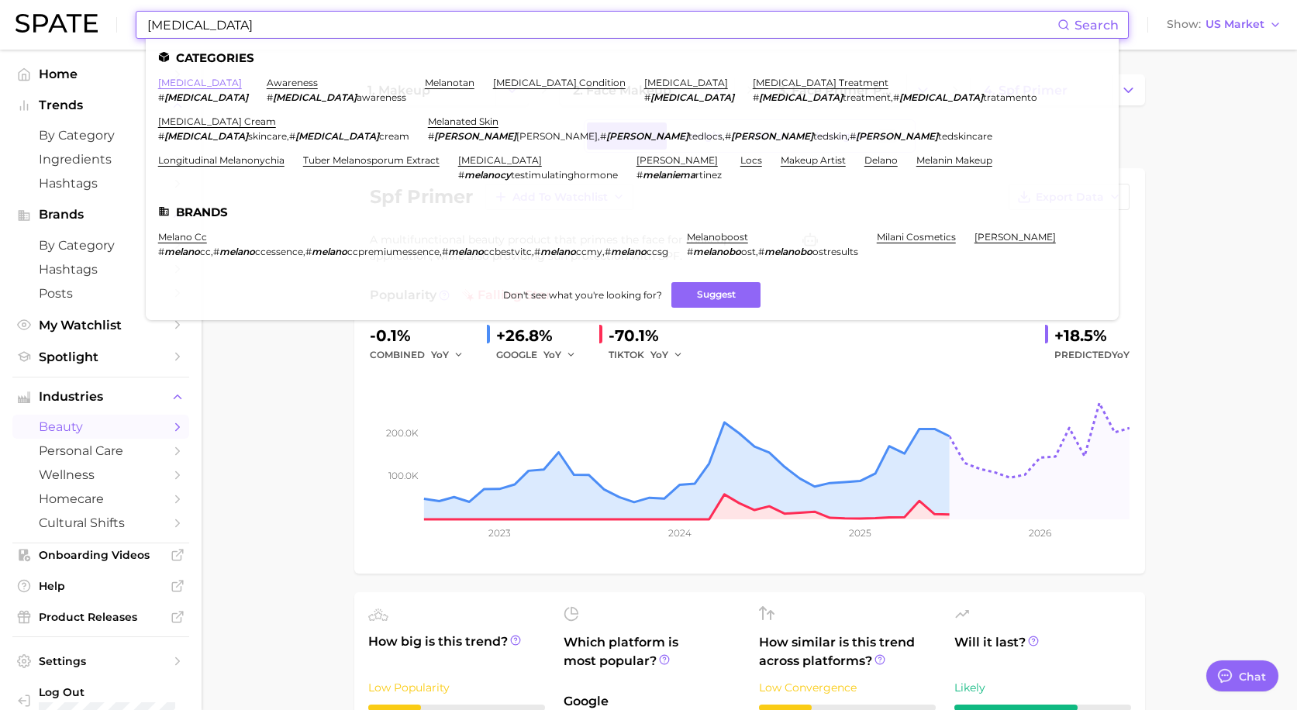
click at [190, 84] on link "[MEDICAL_DATA]" at bounding box center [200, 83] width 84 height 12
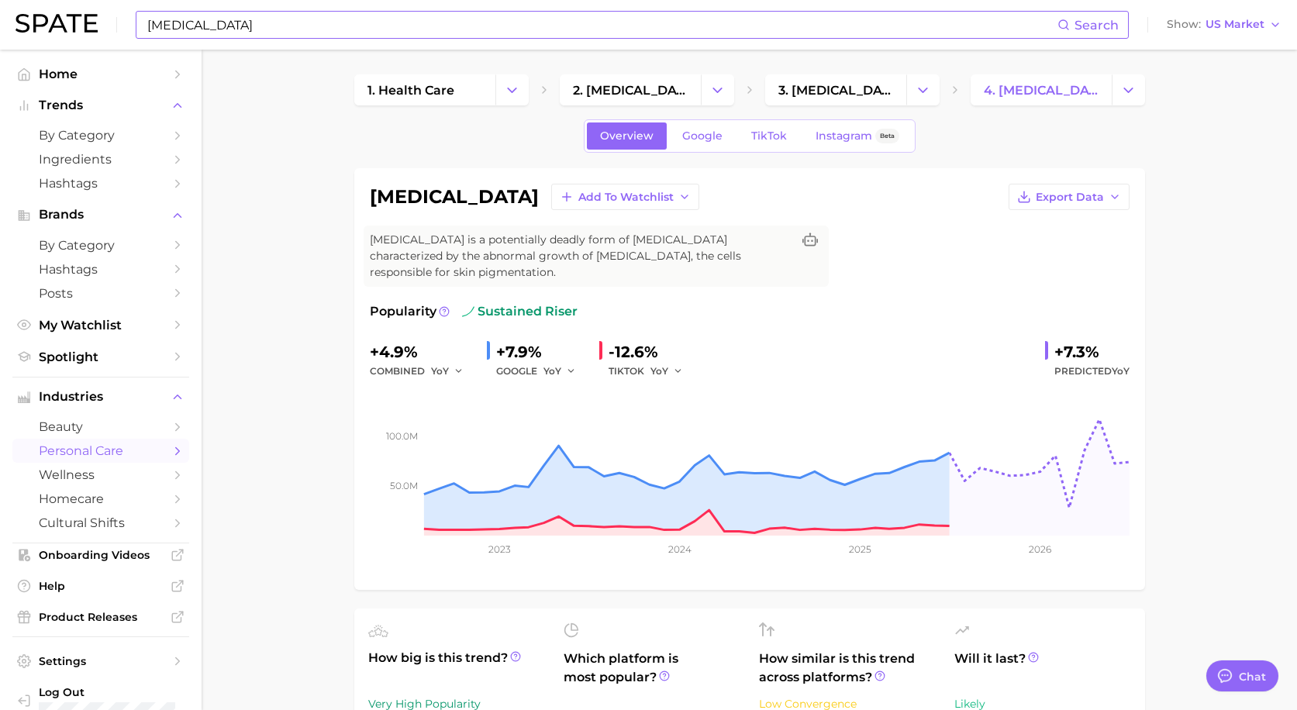
click at [753, 283] on div "[MEDICAL_DATA] Add to Watchlist Export Data [MEDICAL_DATA] is a potentially dea…" at bounding box center [750, 379] width 760 height 391
click at [88, 249] on span "by Category" at bounding box center [101, 245] width 124 height 15
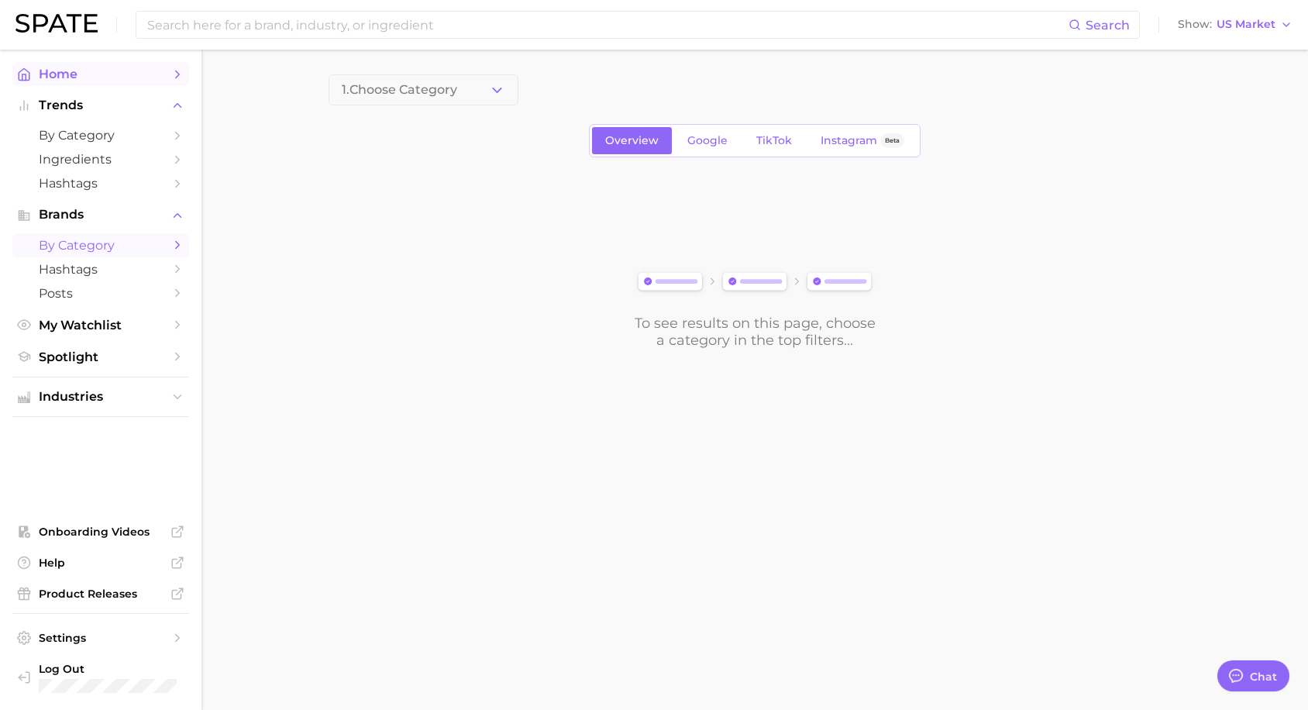
click at [67, 74] on span "Home" at bounding box center [101, 74] width 124 height 15
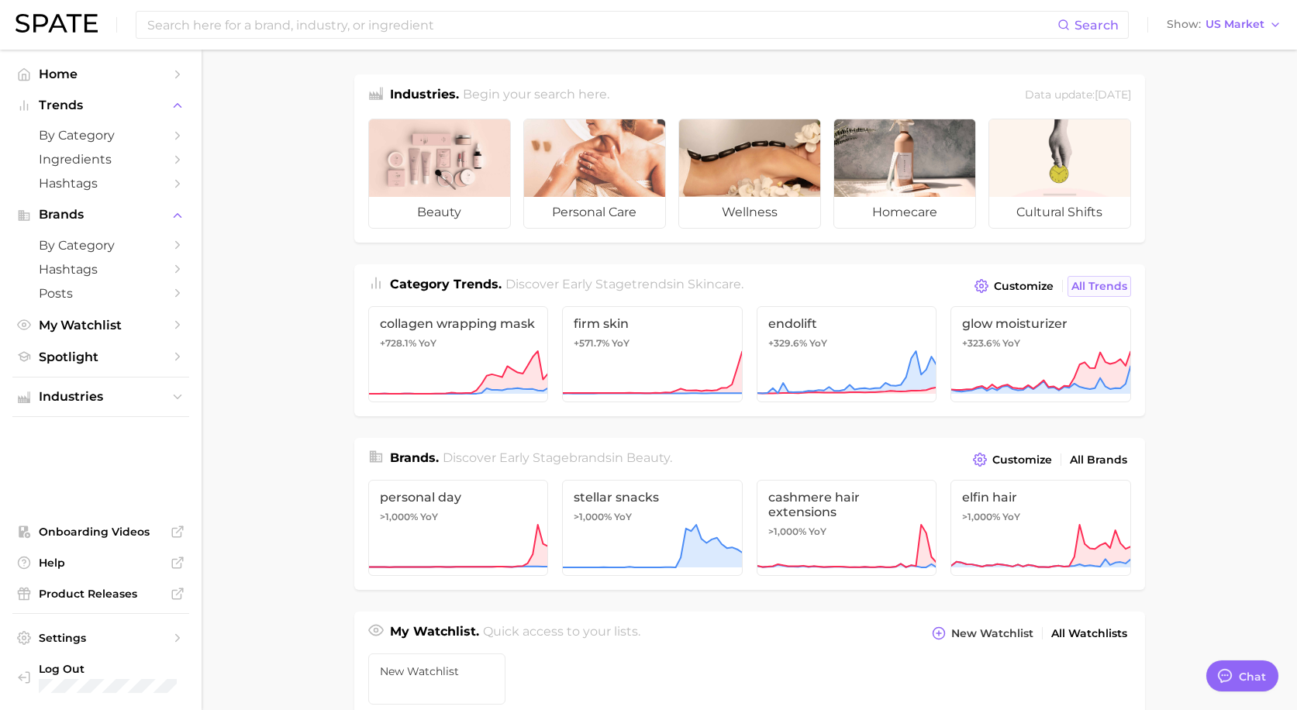
click at [777, 283] on span "All Trends" at bounding box center [1099, 286] width 56 height 13
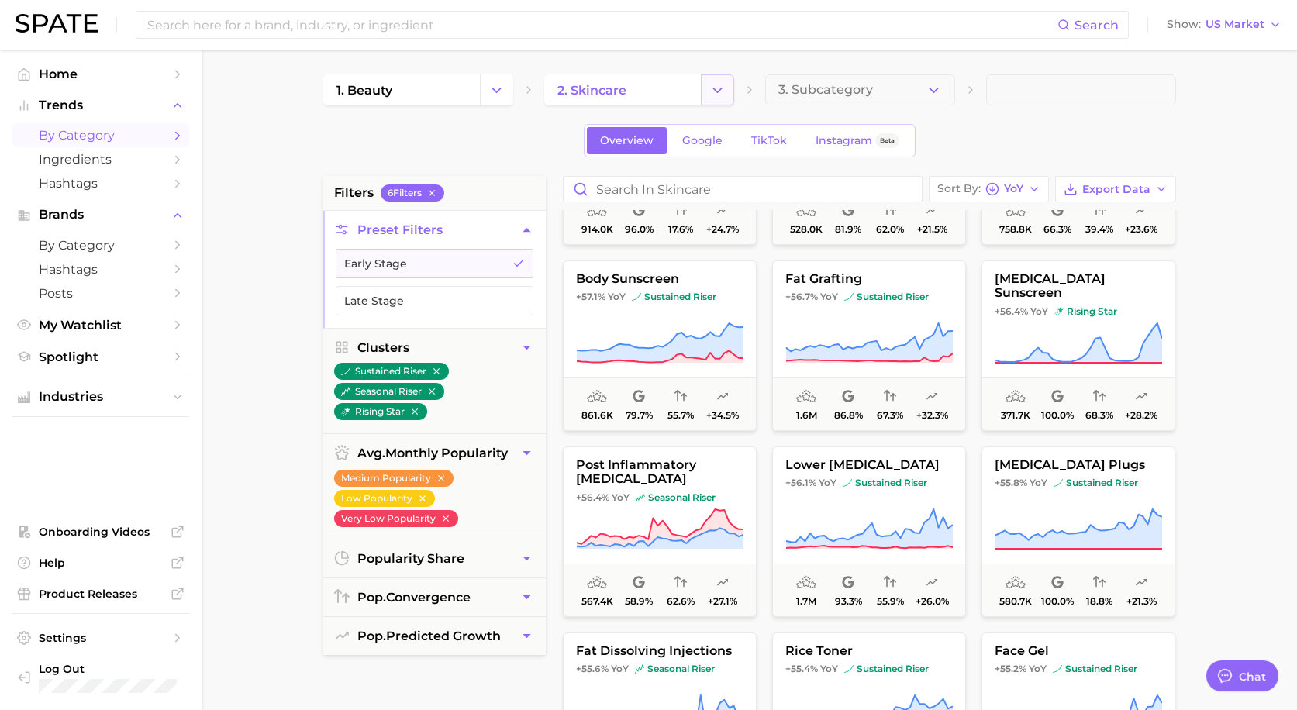
click at [702, 97] on button "Change Category" at bounding box center [717, 89] width 33 height 31
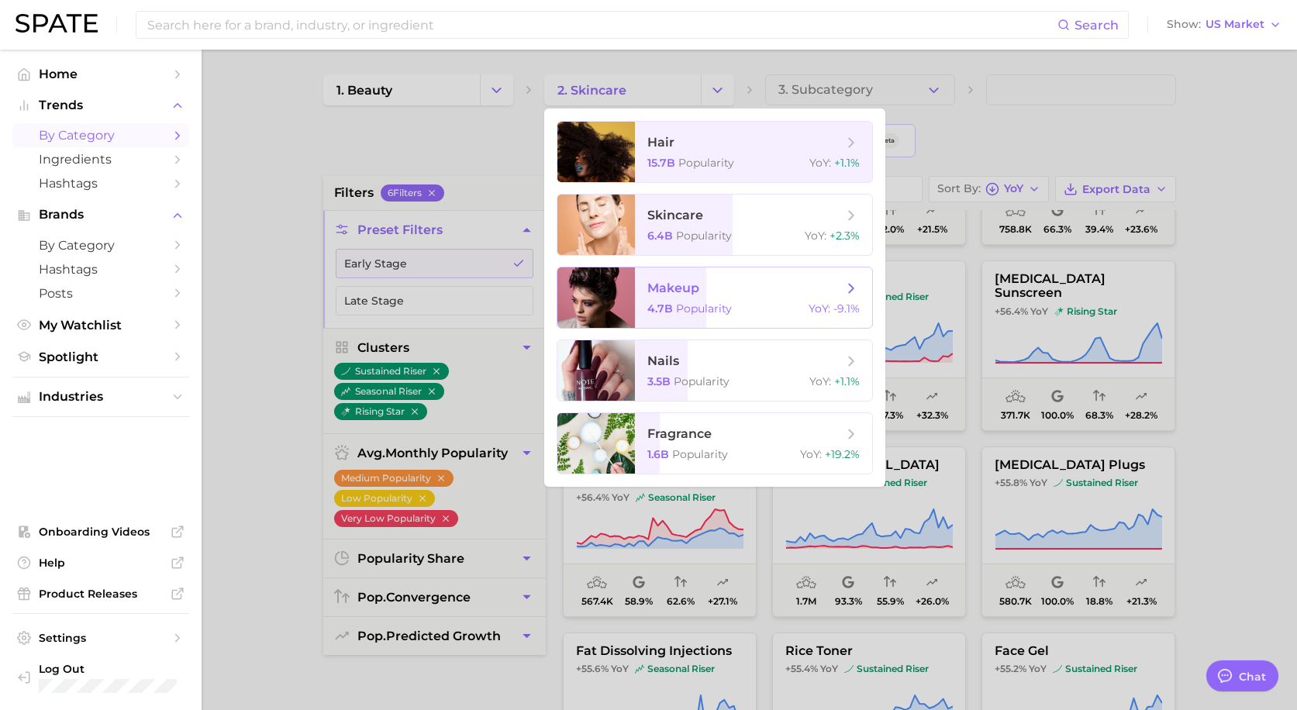
click at [769, 285] on span "makeup" at bounding box center [744, 288] width 195 height 17
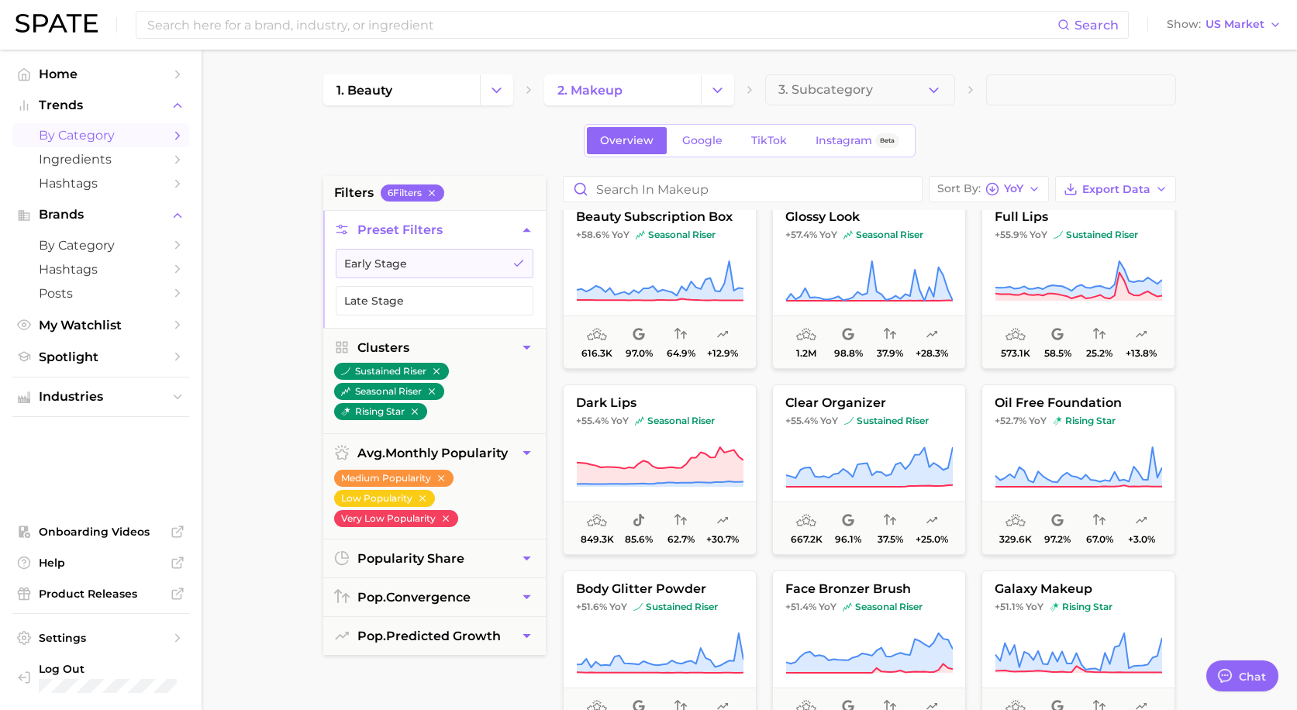
scroll to position [3410, 0]
